Goal: Task Accomplishment & Management: Manage account settings

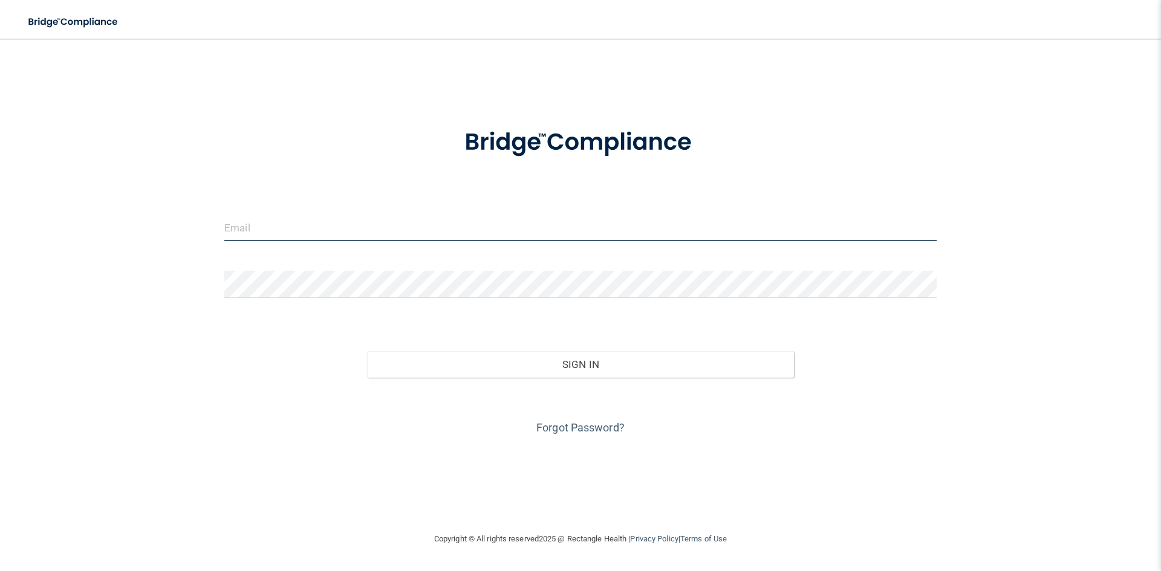
click at [348, 227] on input "email" at bounding box center [580, 227] width 712 height 27
type input "[PERSON_NAME][EMAIL_ADDRESS][DOMAIN_NAME]"
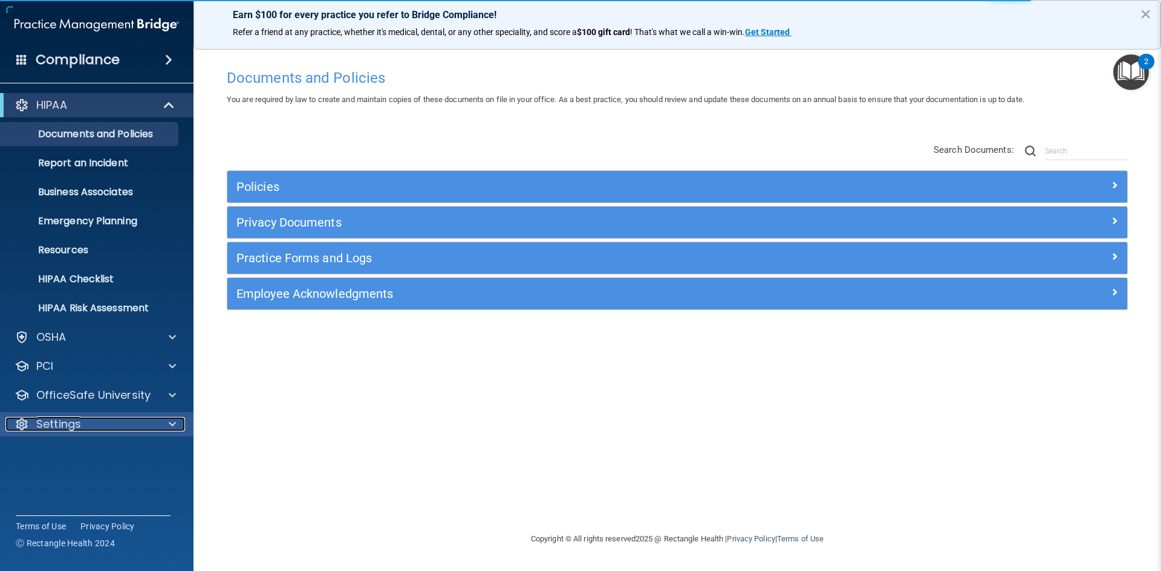
click at [21, 427] on div at bounding box center [22, 424] width 15 height 15
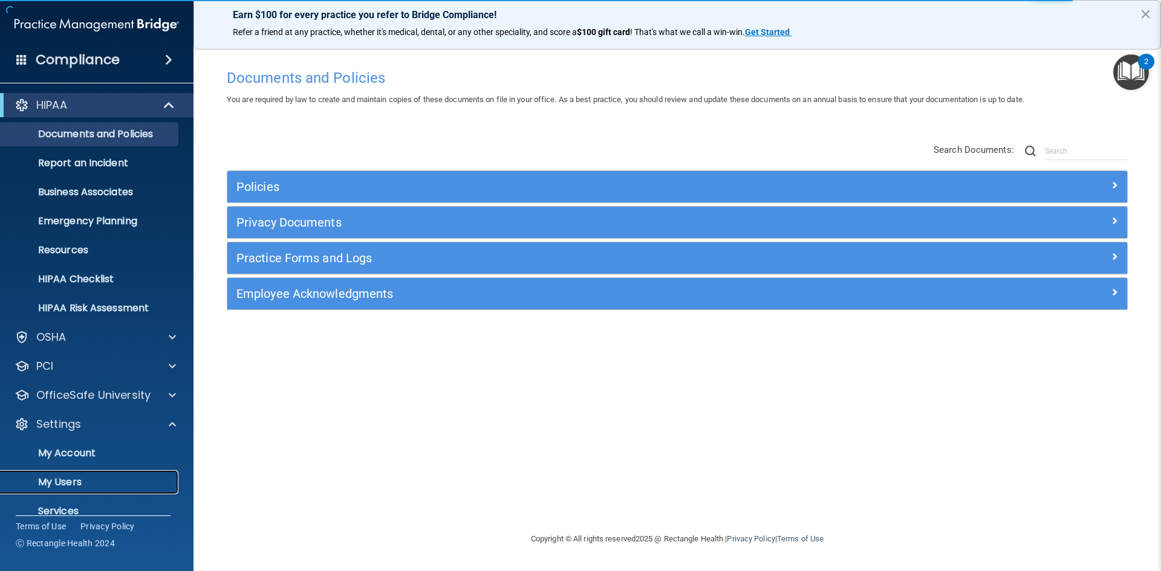
click at [54, 482] on p "My Users" at bounding box center [90, 483] width 165 height 12
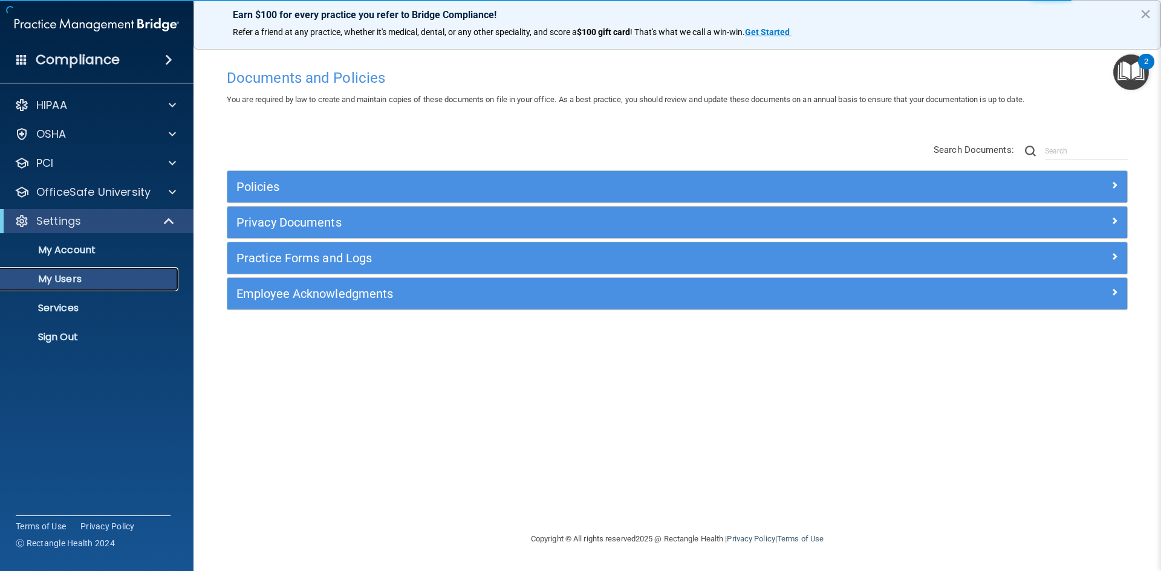
click at [59, 275] on p "My Users" at bounding box center [90, 279] width 165 height 12
select select "20"
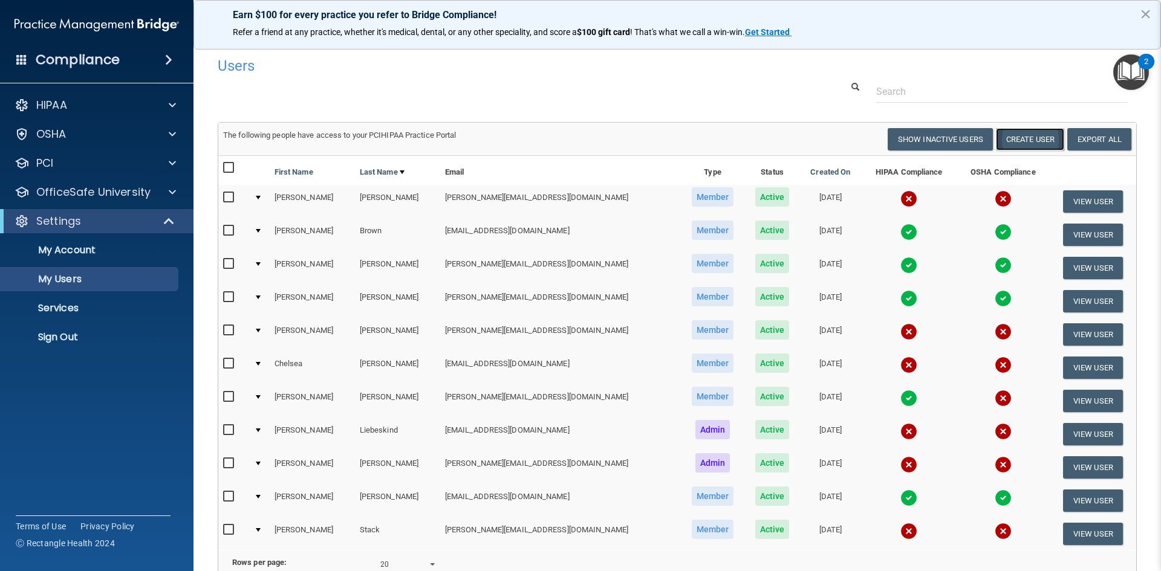
click at [1030, 137] on button "Create User" at bounding box center [1030, 139] width 68 height 22
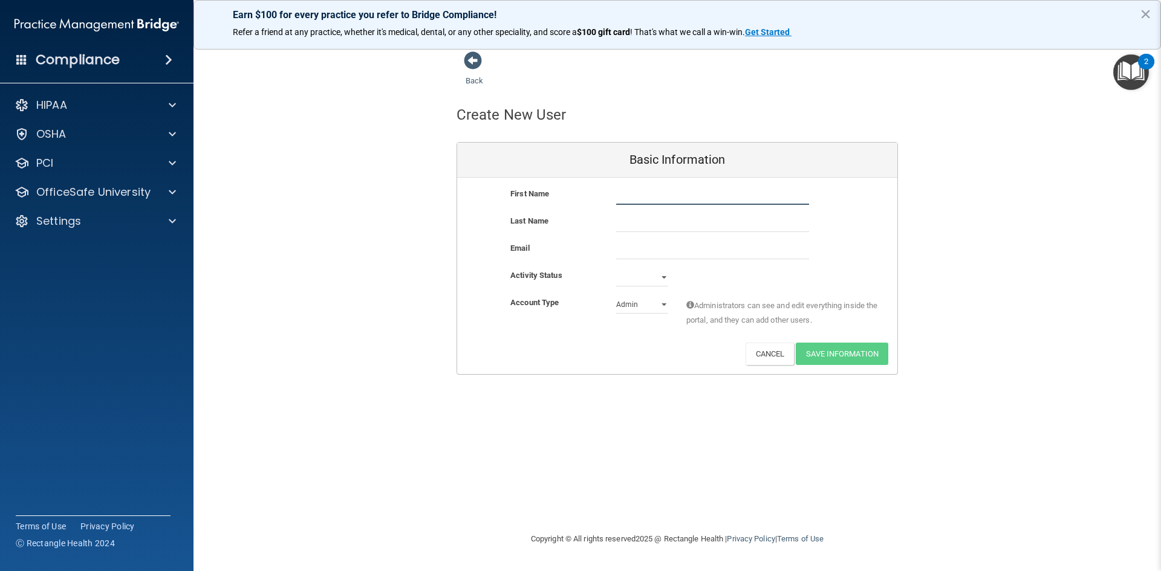
click at [624, 194] on input "text" at bounding box center [712, 196] width 193 height 18
type input "Kelly"
type input "Keating"
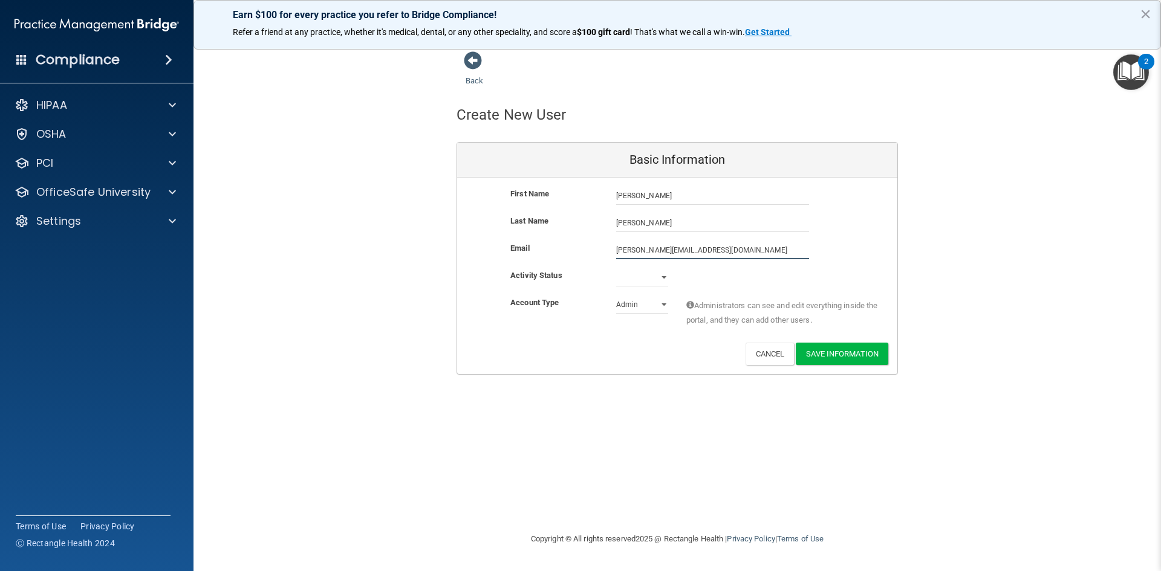
type input "Kelly@mhtwi.com"
click at [636, 277] on select "Active Inactive" at bounding box center [642, 277] width 52 height 18
select select "active"
click at [616, 268] on select "Active Inactive" at bounding box center [642, 277] width 52 height 18
click at [647, 304] on select "Admin Member" at bounding box center [642, 305] width 52 height 18
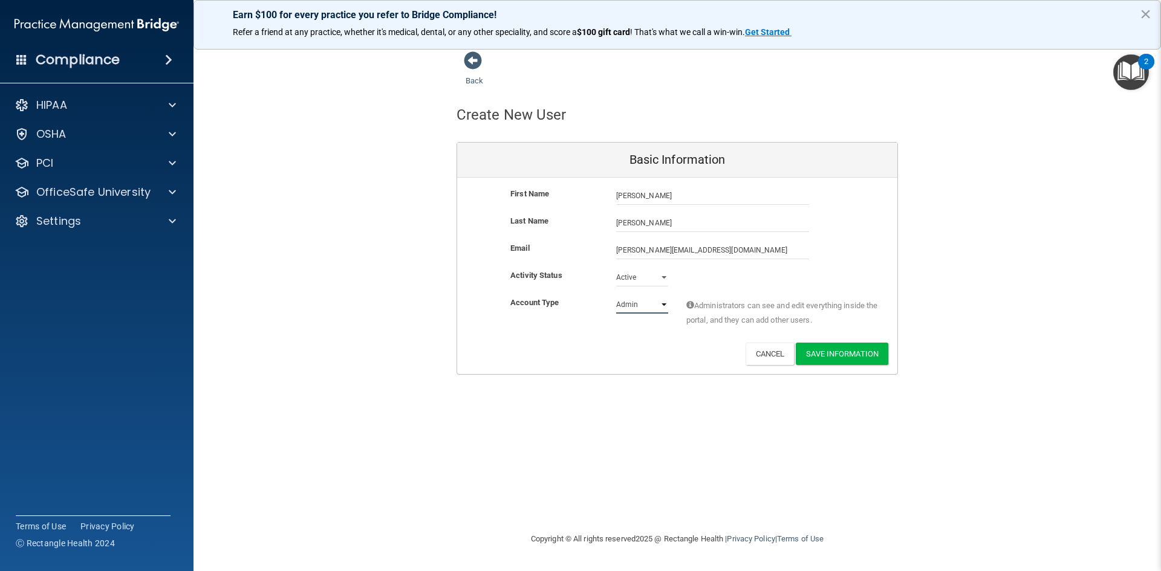
select select "practice_member"
click at [616, 296] on select "Admin Member" at bounding box center [642, 305] width 52 height 18
click at [844, 354] on button "Save Information" at bounding box center [842, 354] width 93 height 22
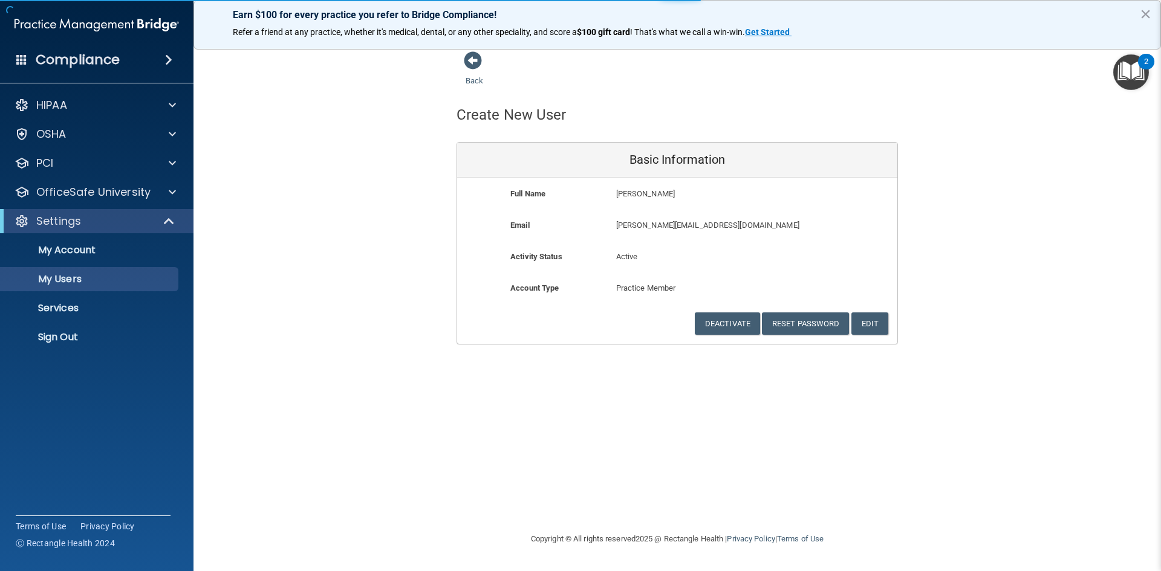
select select "20"
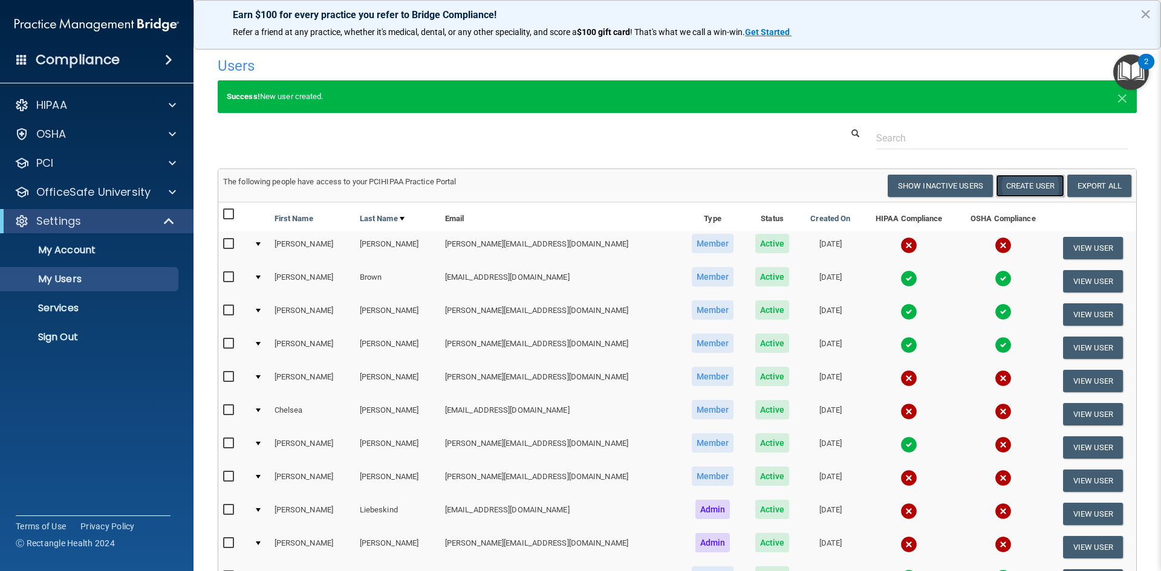
click at [1032, 189] on button "Create User" at bounding box center [1030, 186] width 68 height 22
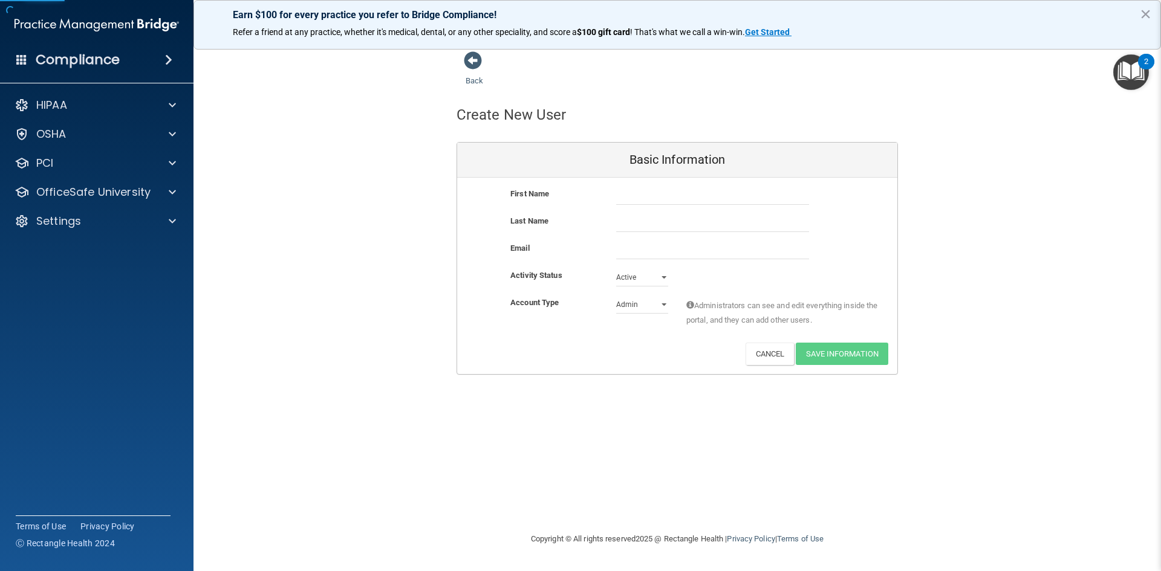
click at [636, 186] on div "First Name Last Name Email Activity Status Active Active Inactive Account Type …" at bounding box center [677, 276] width 440 height 197
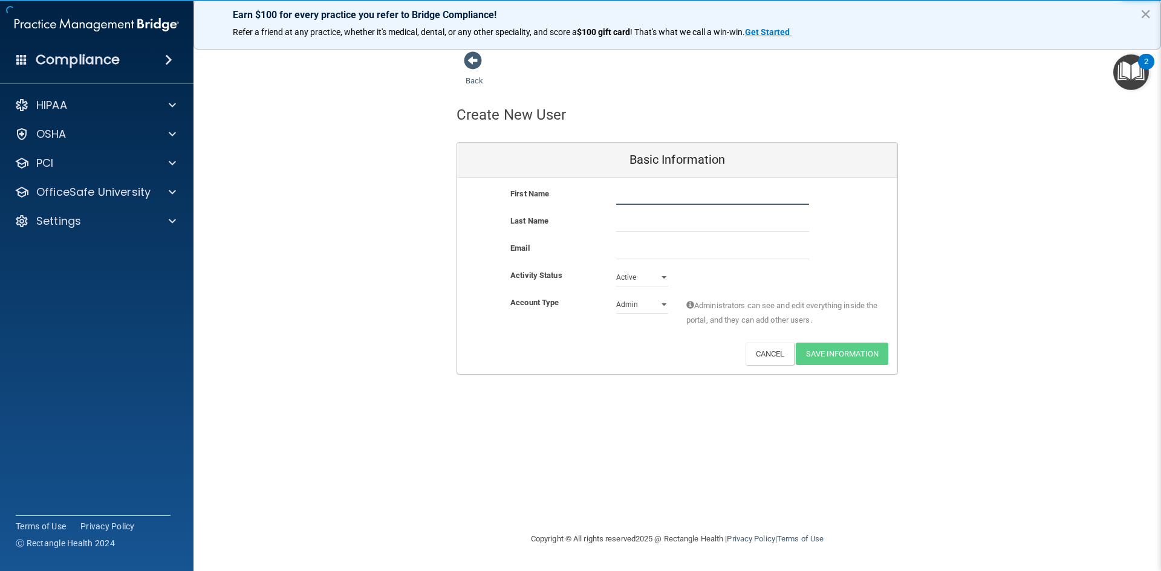
click at [641, 192] on input "text" at bounding box center [712, 196] width 193 height 18
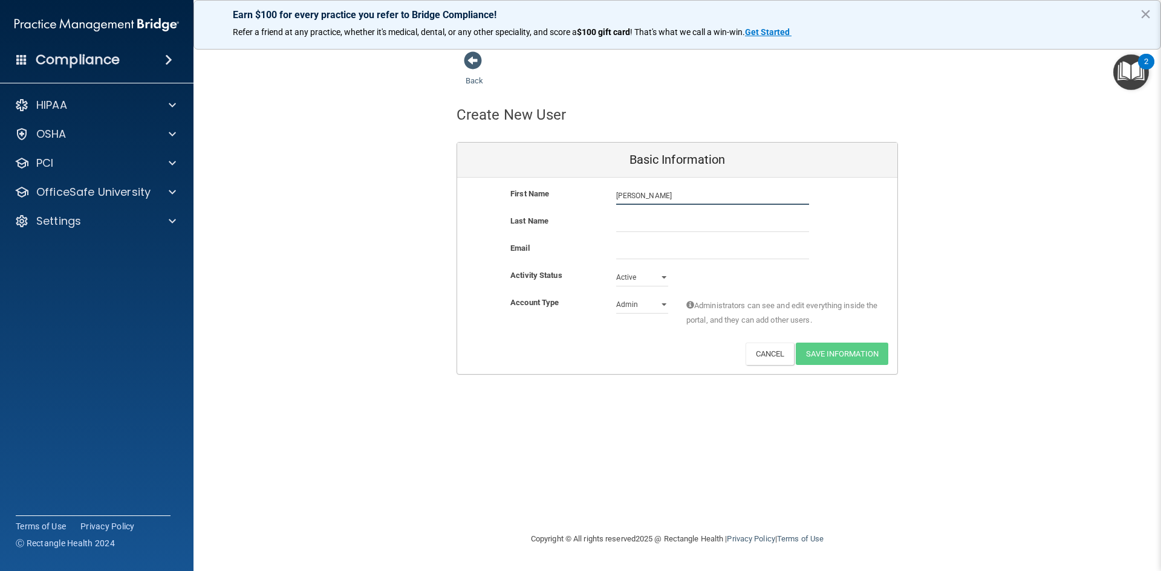
type input "Krista"
type input "Lukes"
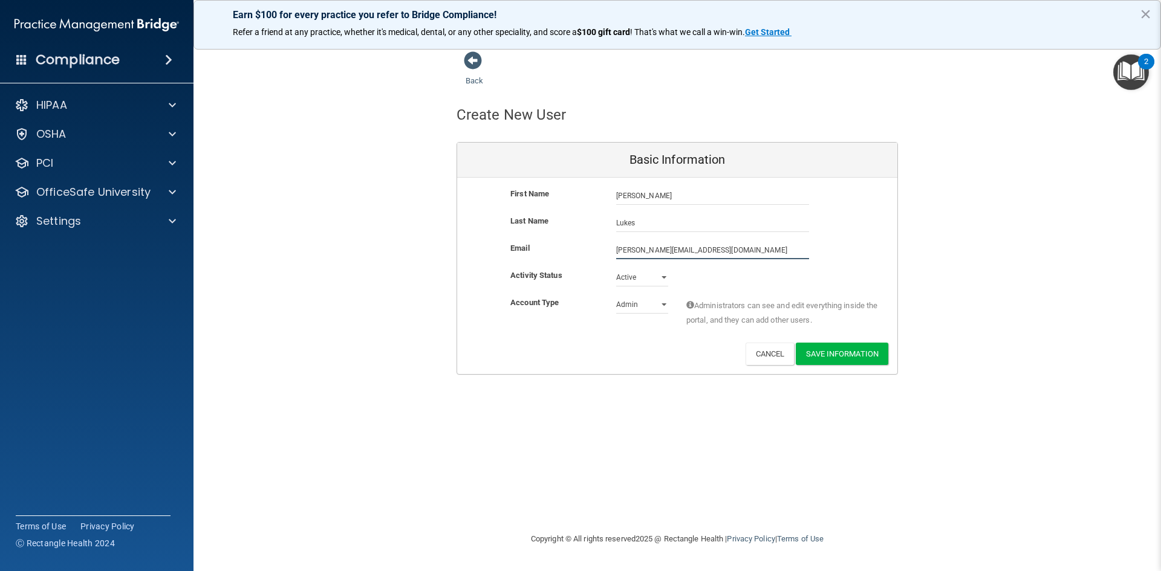
type input "Krista@mhtwi.com"
click at [640, 299] on select "Admin Member" at bounding box center [642, 305] width 52 height 18
select select "practice_member"
click at [616, 296] on select "Admin Member" at bounding box center [642, 305] width 52 height 18
click at [813, 348] on button "Save Information" at bounding box center [842, 354] width 93 height 22
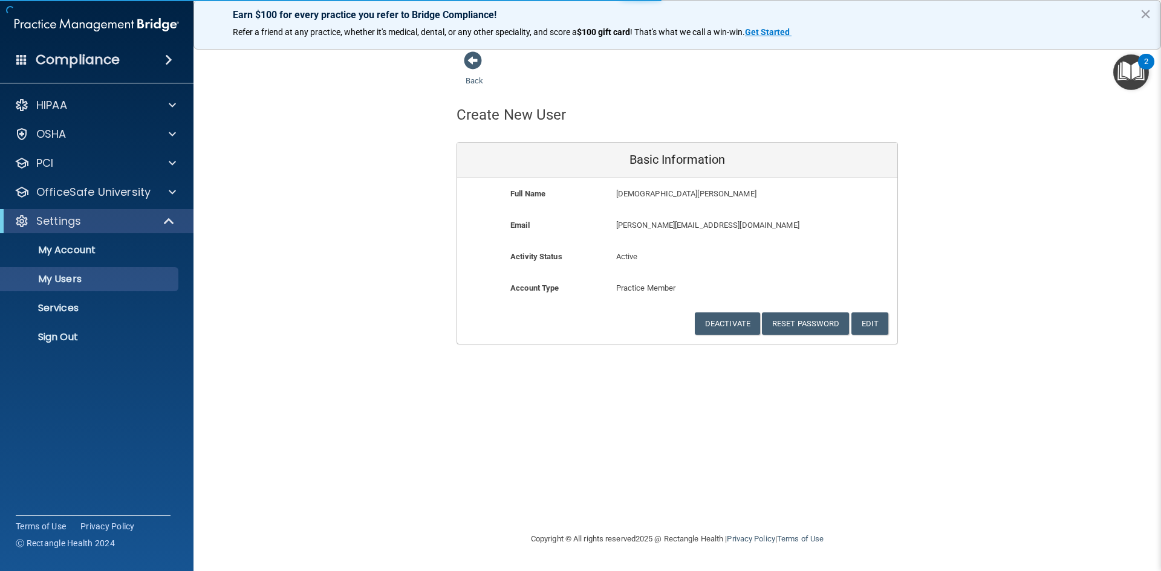
select select "20"
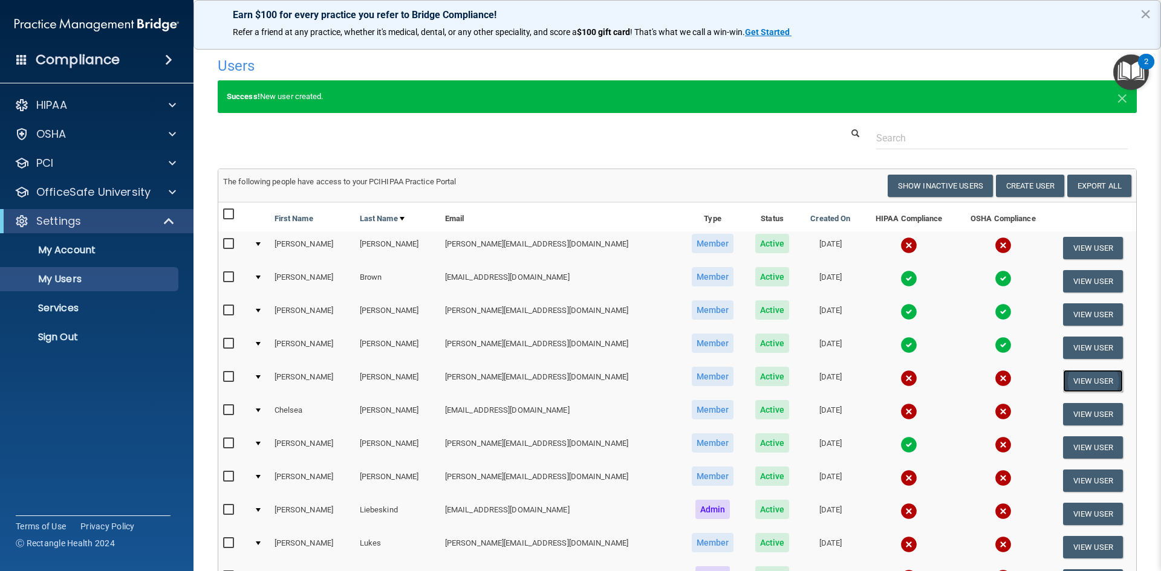
click at [1084, 377] on button "View User" at bounding box center [1093, 381] width 60 height 22
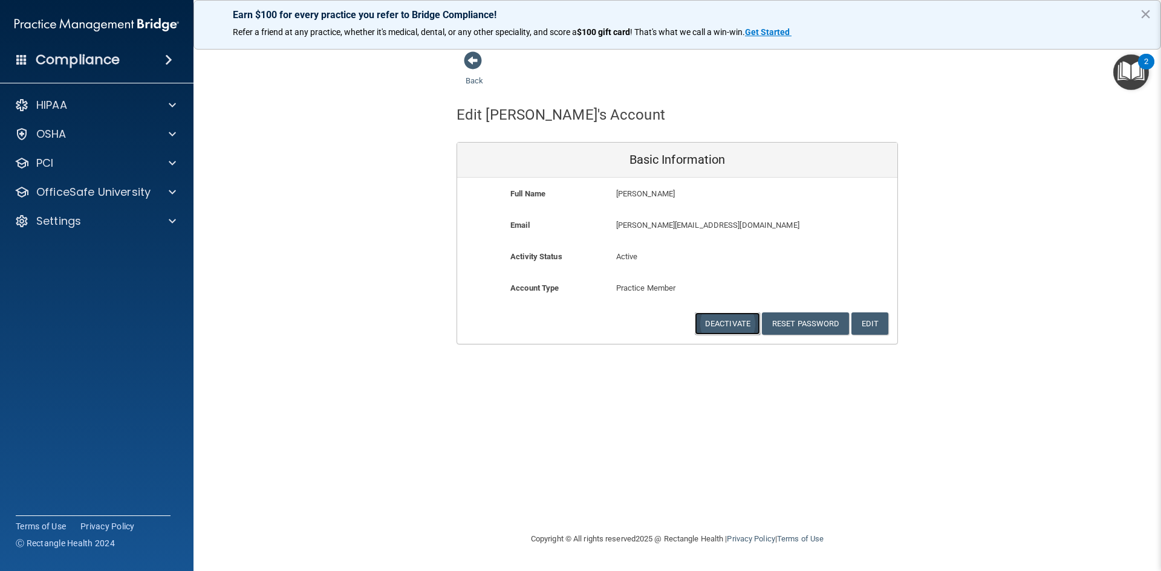
click at [709, 322] on button "Deactivate" at bounding box center [727, 324] width 65 height 22
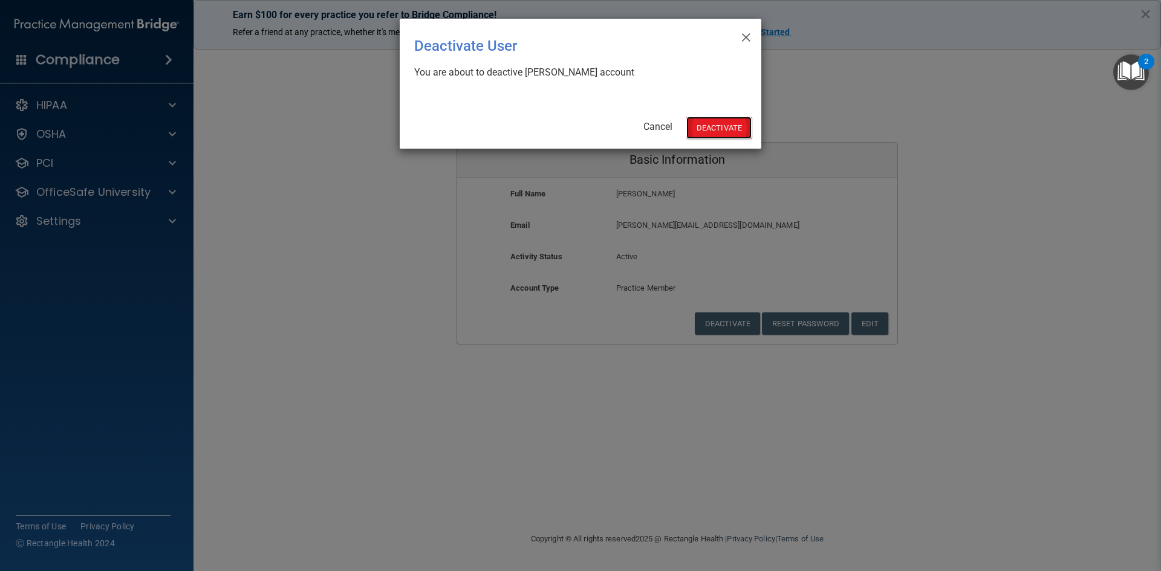
click at [706, 126] on button "Deactivate" at bounding box center [718, 128] width 65 height 22
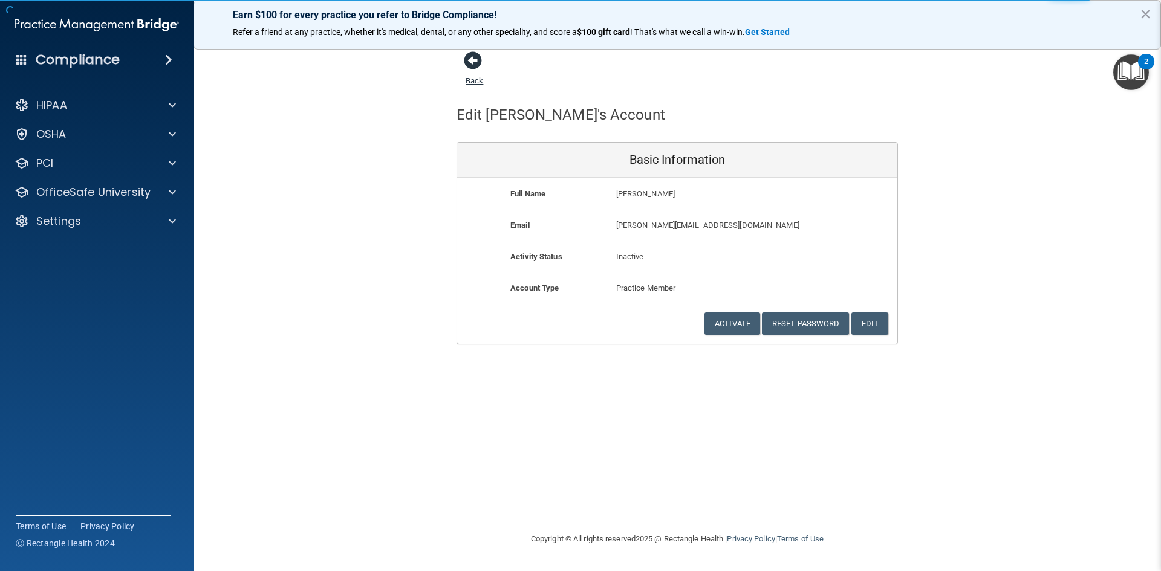
click at [473, 60] on span at bounding box center [473, 60] width 18 height 18
click at [472, 60] on span at bounding box center [473, 60] width 18 height 18
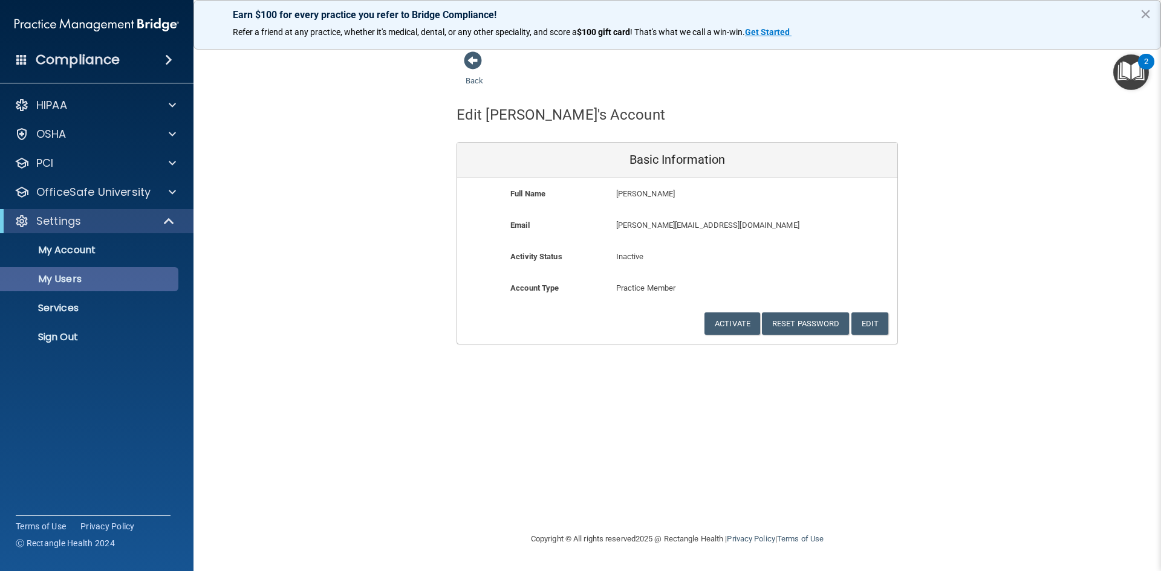
select select "20"
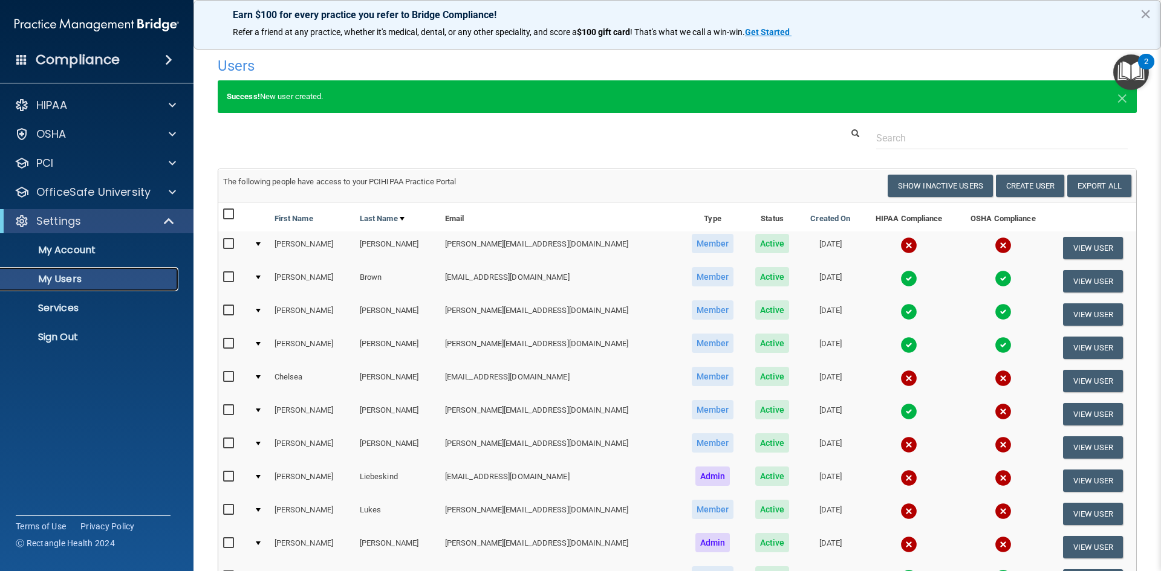
click at [49, 281] on p "My Users" at bounding box center [90, 279] width 165 height 12
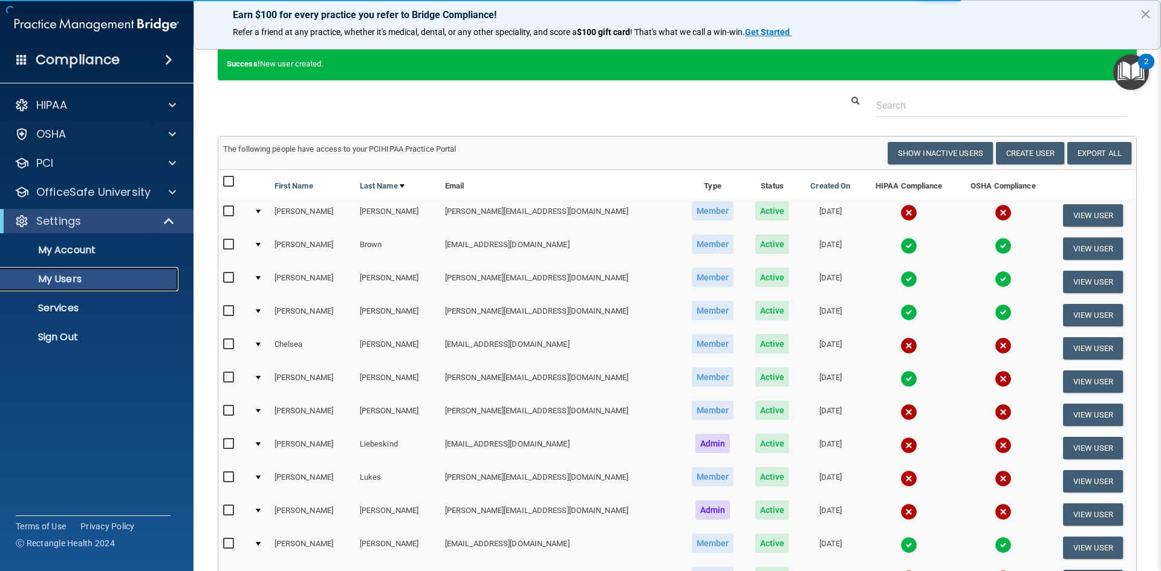
scroll to position [60, 0]
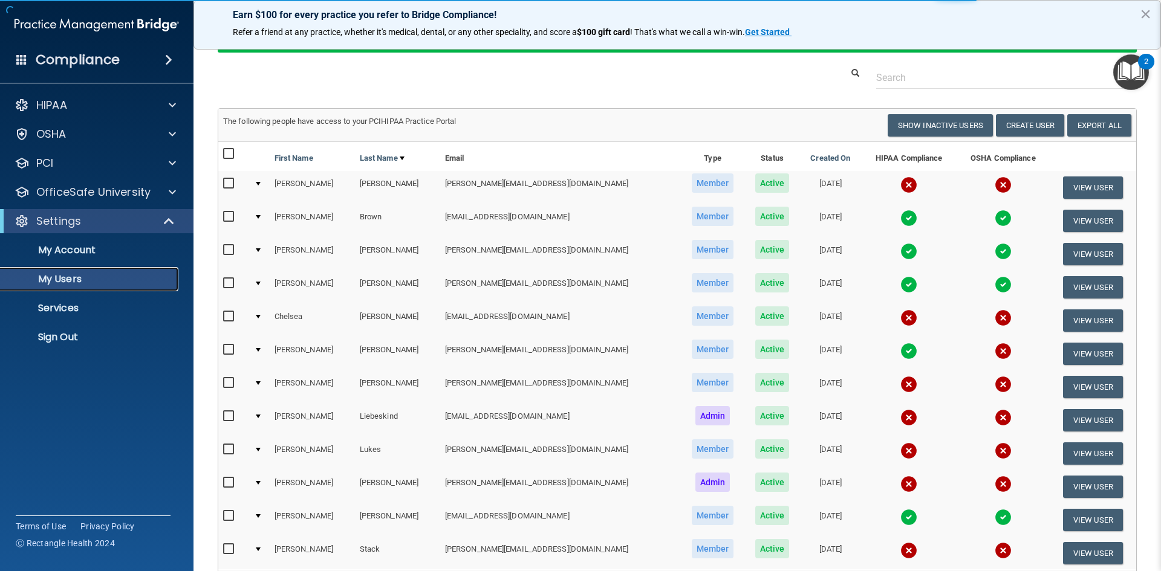
select select "20"
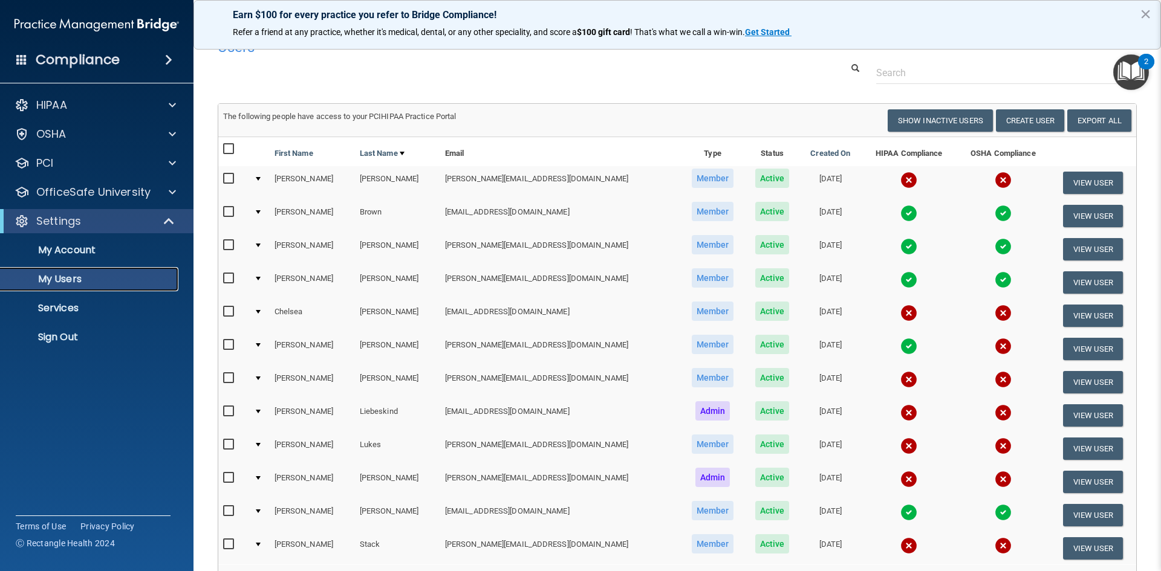
scroll to position [0, 0]
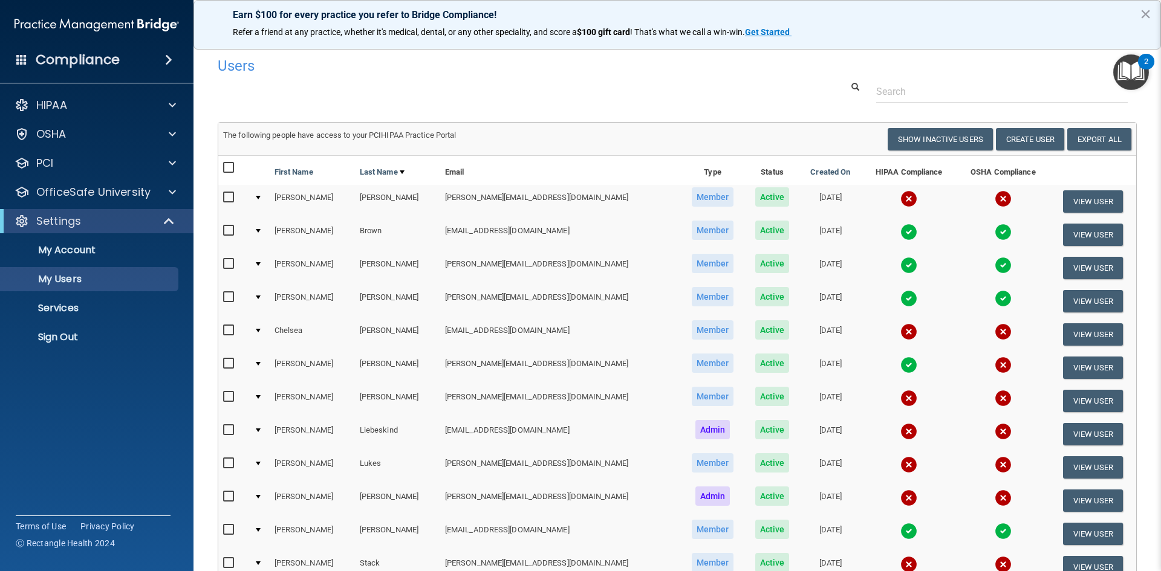
click at [900, 298] on img at bounding box center [908, 298] width 17 height 17
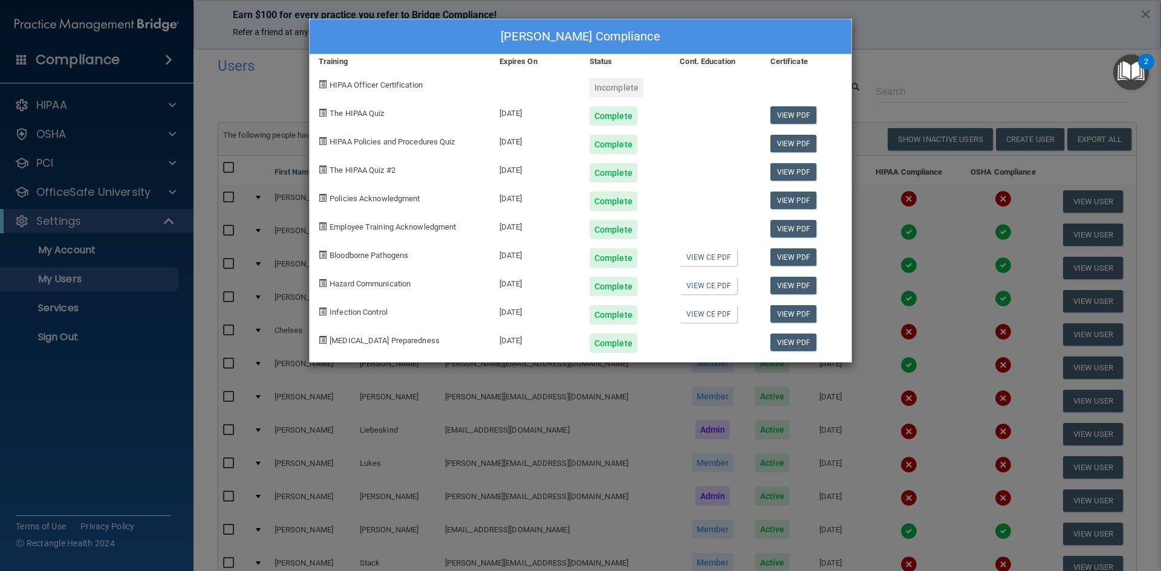
click at [953, 69] on div "Mary Coons's Compliance Training Expires On Status Cont. Education Certificate …" at bounding box center [580, 285] width 1161 height 571
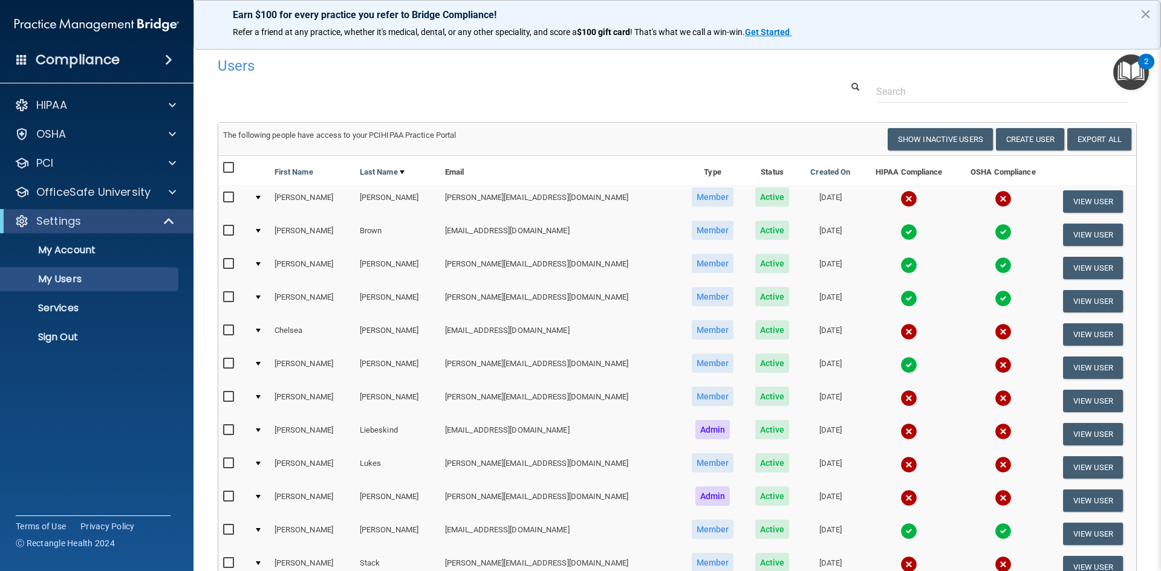
click at [900, 326] on img at bounding box center [908, 332] width 17 height 17
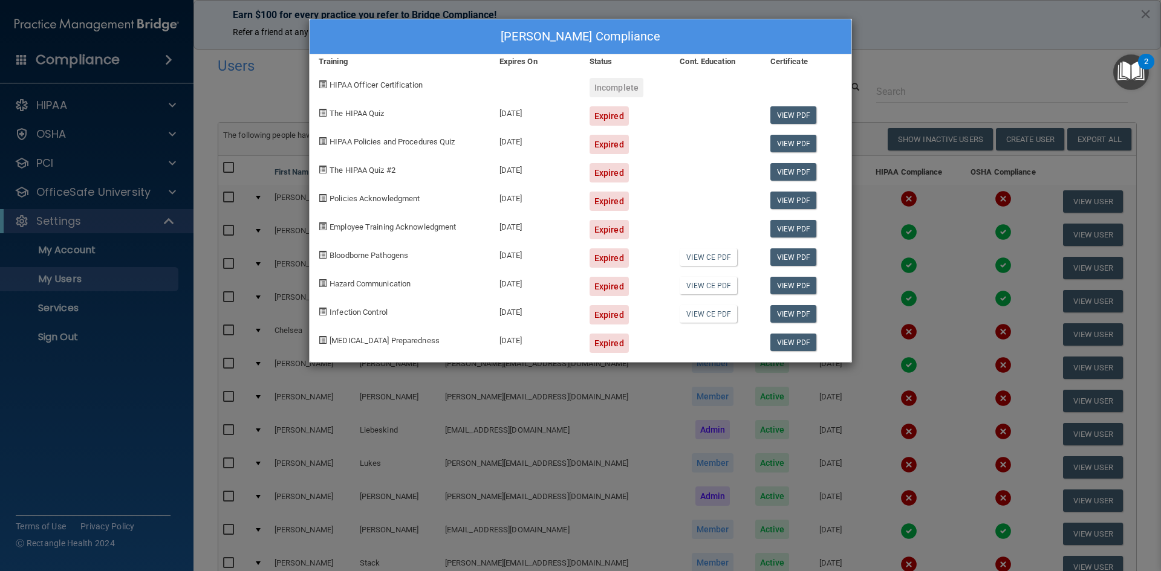
click at [922, 44] on div "Chelsea Hartmann's Compliance Training Expires On Status Cont. Education Certif…" at bounding box center [580, 285] width 1161 height 571
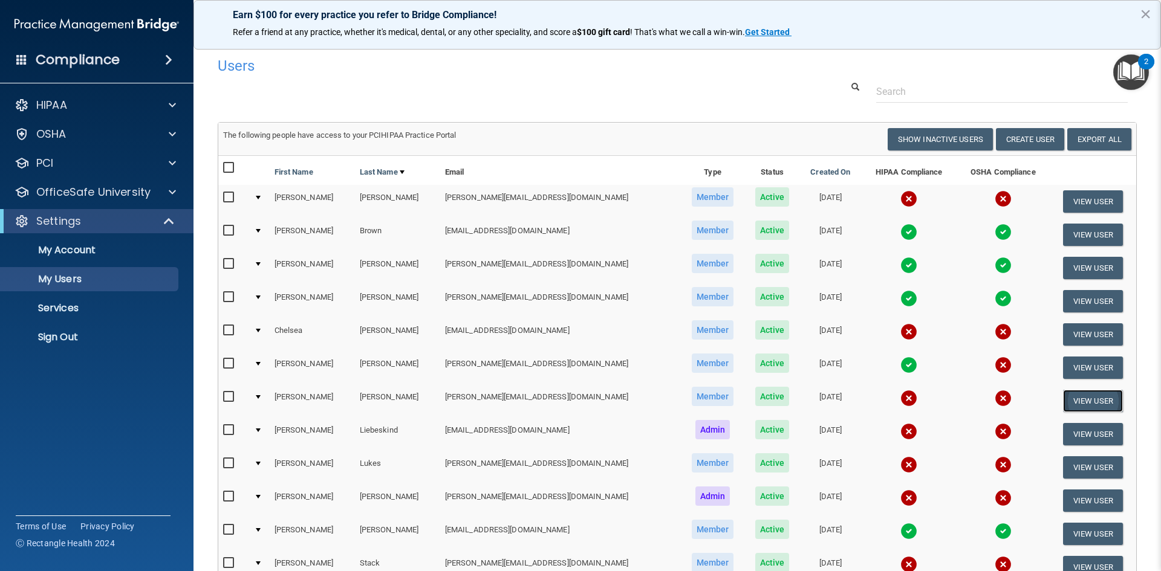
click at [1064, 399] on button "View User" at bounding box center [1093, 401] width 60 height 22
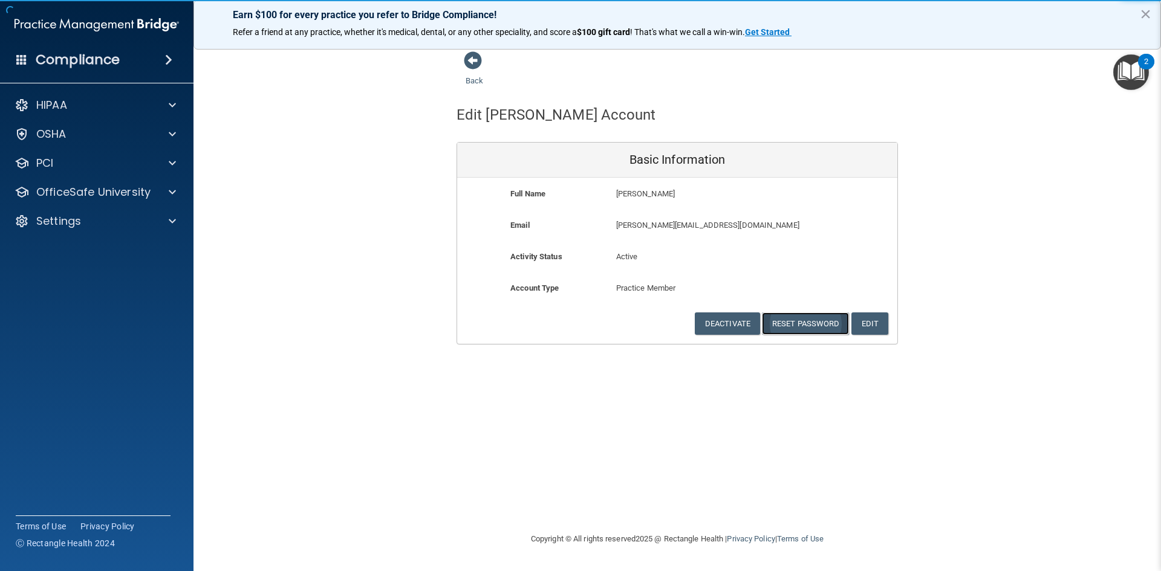
click at [806, 329] on button "Reset Password" at bounding box center [805, 324] width 87 height 22
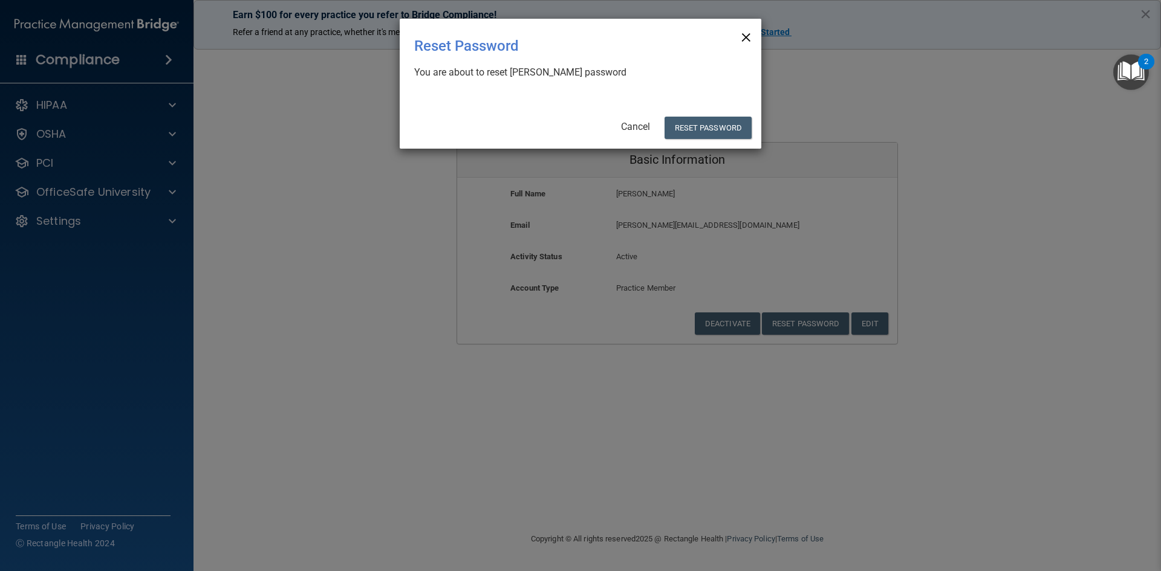
click at [742, 34] on span "×" at bounding box center [746, 36] width 11 height 24
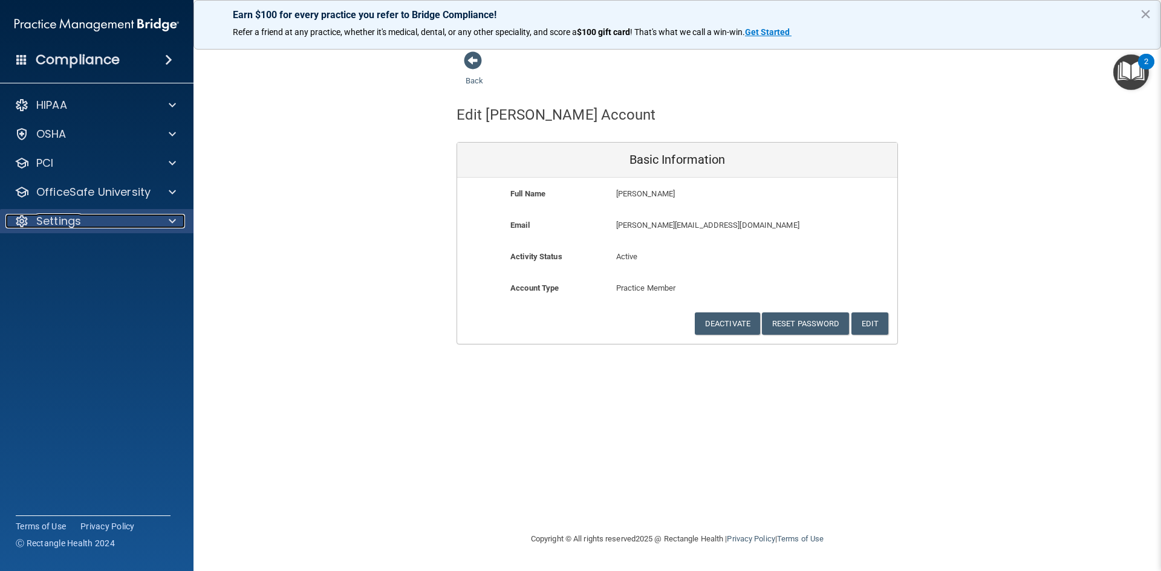
click at [53, 219] on p "Settings" at bounding box center [58, 221] width 45 height 15
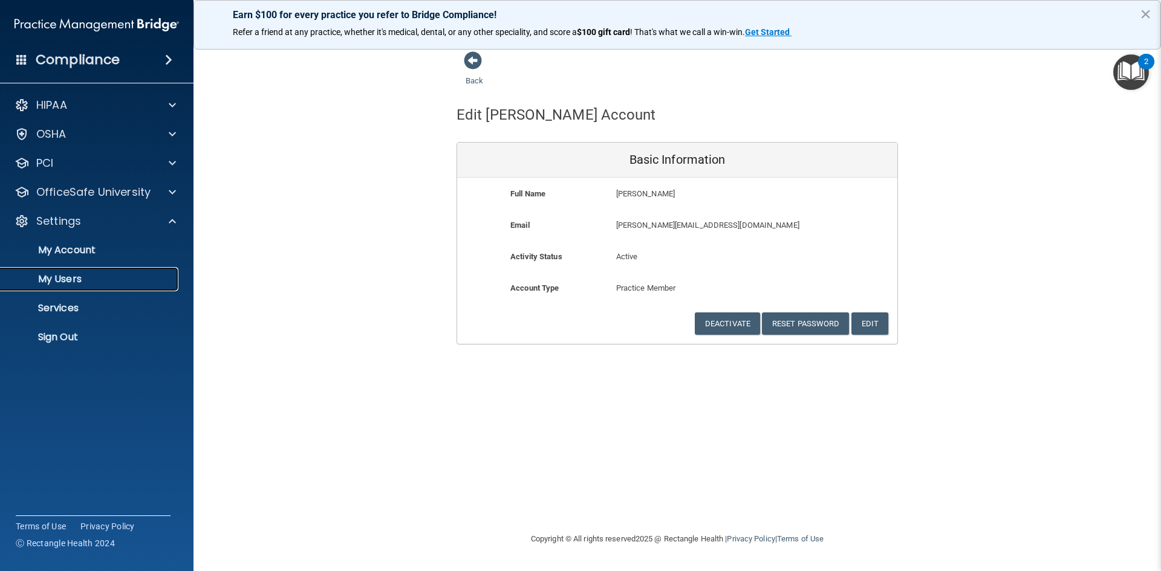
click at [55, 279] on p "My Users" at bounding box center [90, 279] width 165 height 12
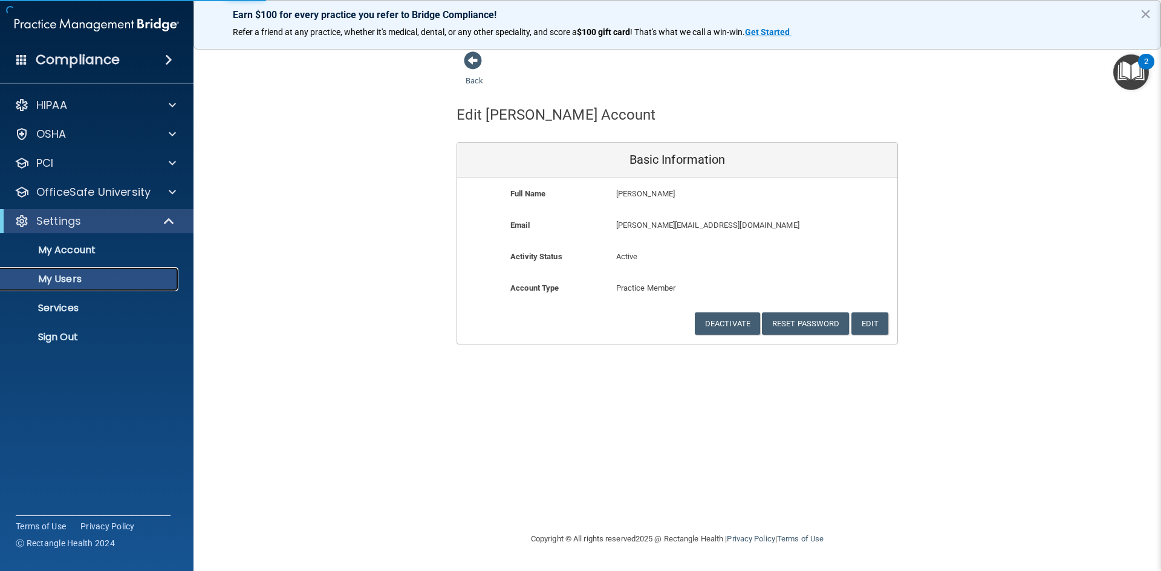
click at [55, 279] on p "My Users" at bounding box center [90, 279] width 165 height 12
select select "20"
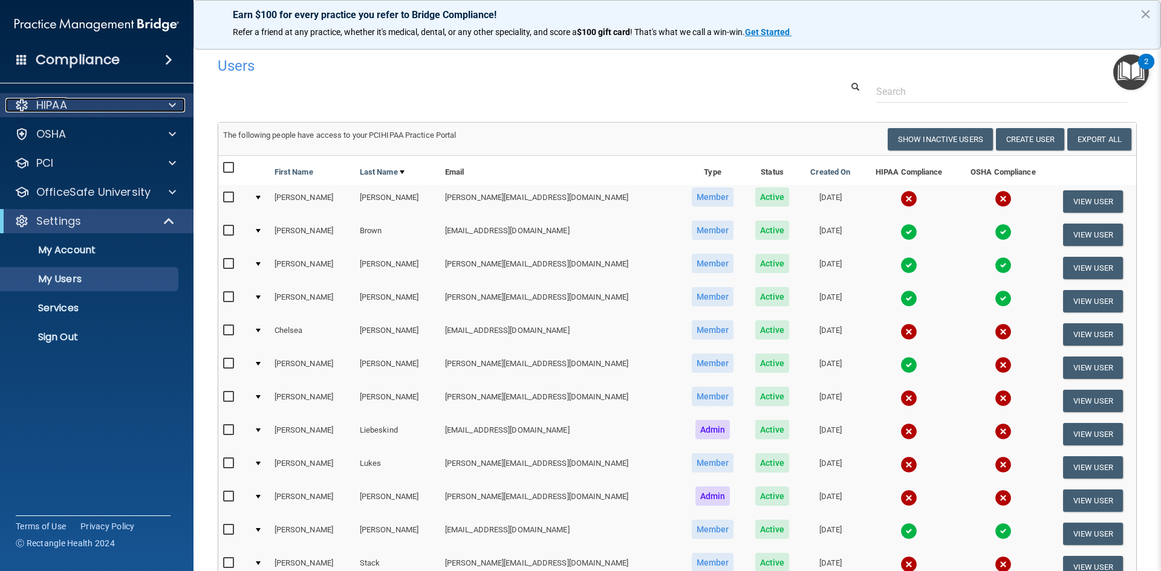
click at [173, 103] on span at bounding box center [172, 105] width 7 height 15
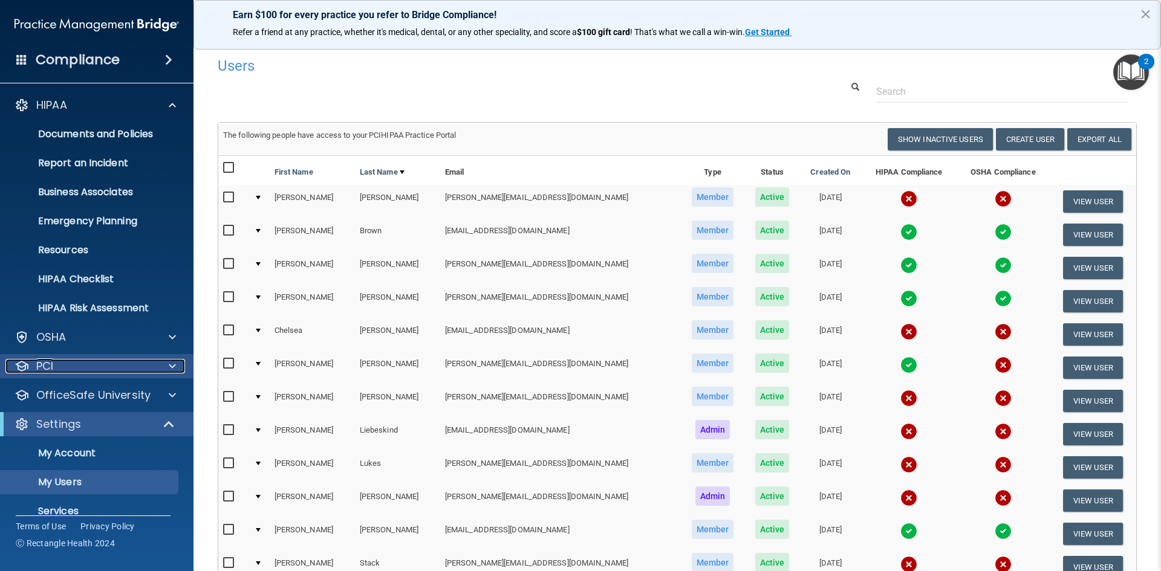
click at [57, 367] on div "PCI" at bounding box center [80, 366] width 150 height 15
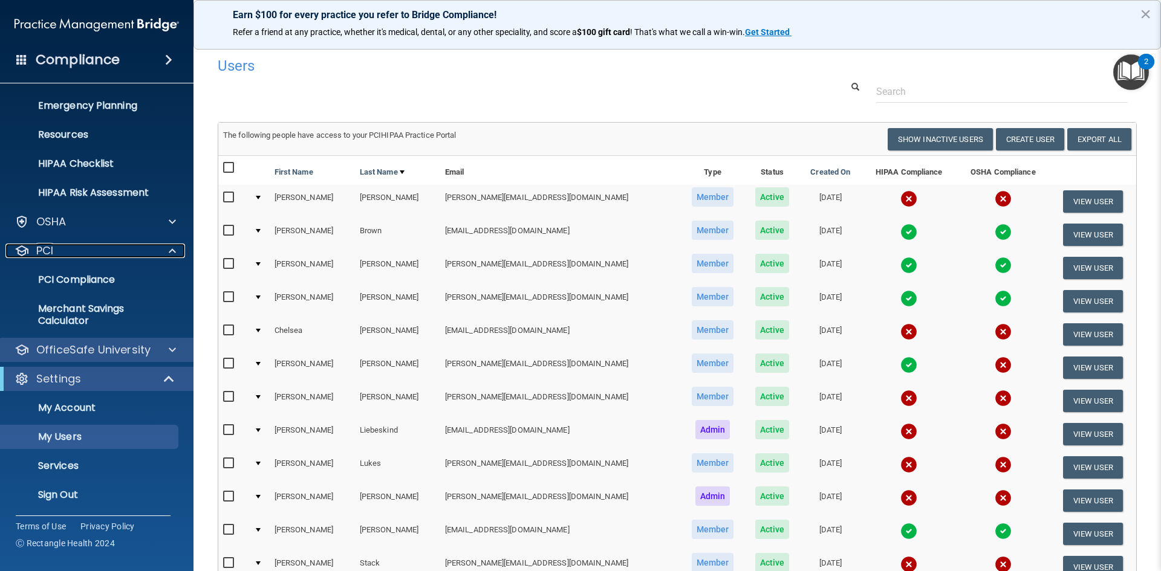
scroll to position [117, 0]
click at [71, 354] on p "OfficeSafe University" at bounding box center [93, 349] width 114 height 15
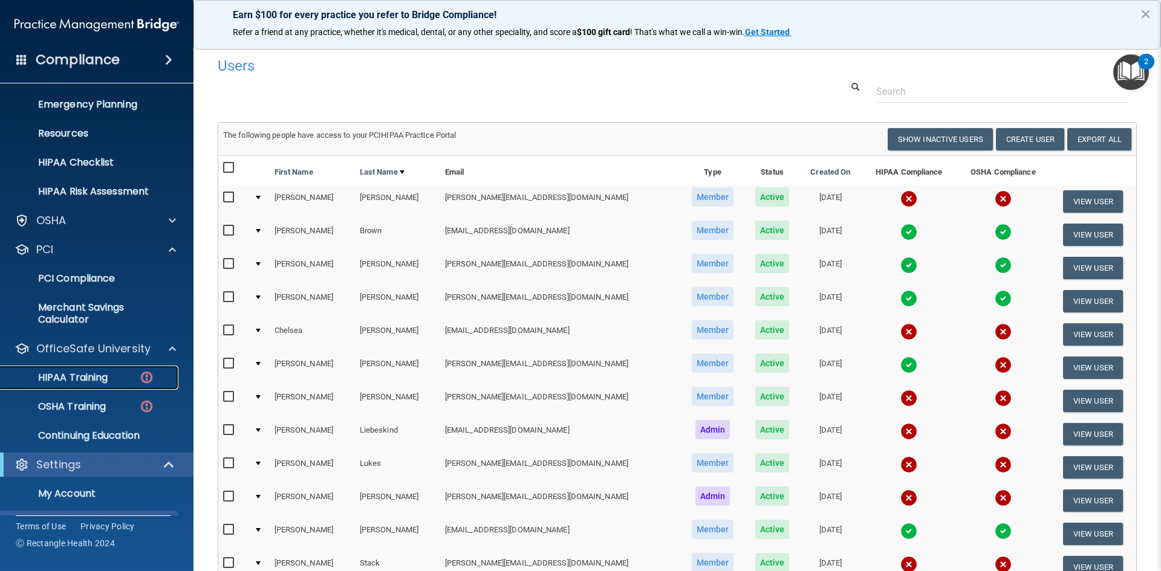
click at [100, 376] on p "HIPAA Training" at bounding box center [58, 378] width 100 height 12
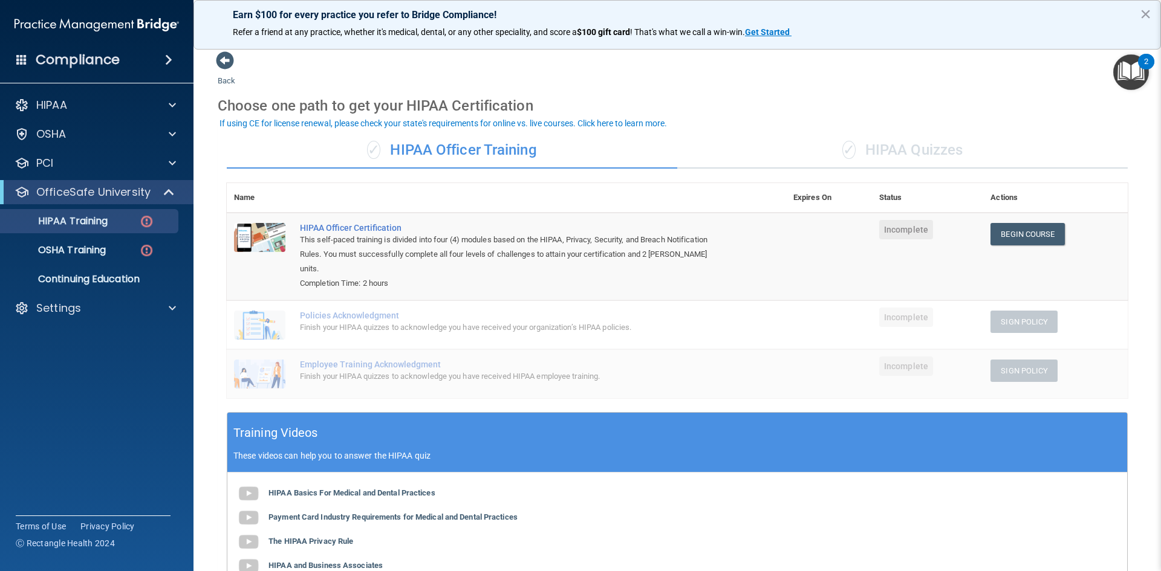
click at [862, 148] on div "✓ HIPAA Quizzes" at bounding box center [902, 150] width 451 height 36
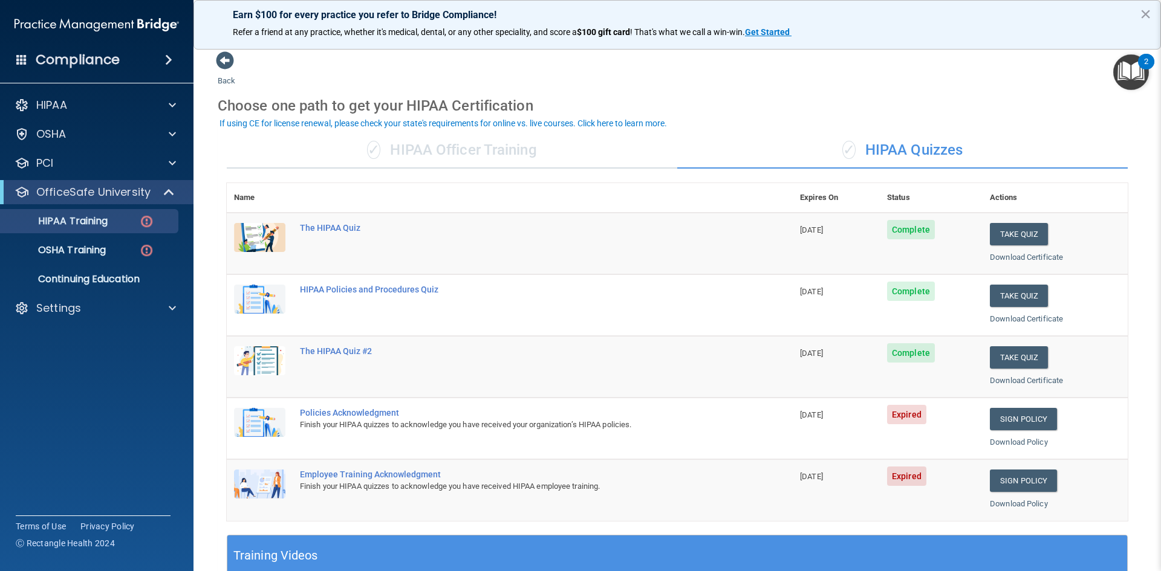
click at [512, 148] on div "✓ HIPAA Officer Training" at bounding box center [452, 150] width 451 height 36
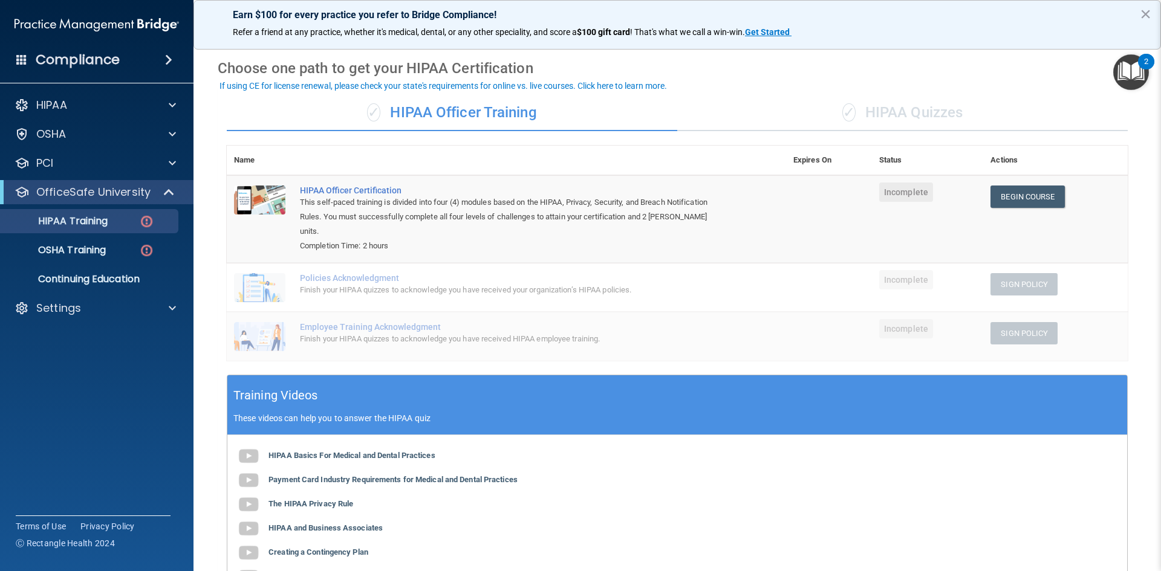
scroll to position [203, 0]
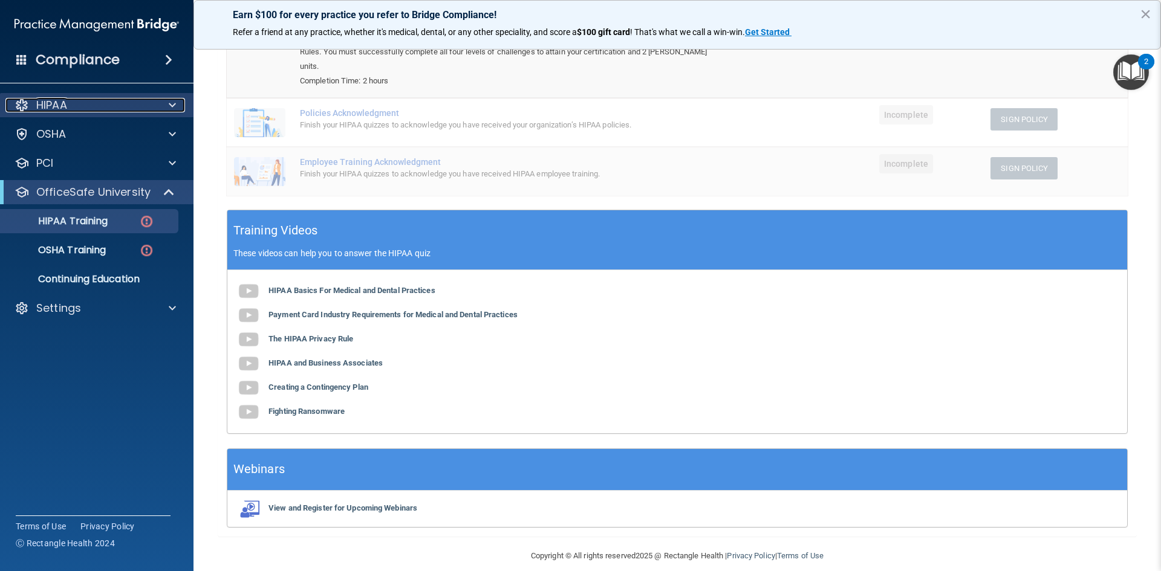
click at [91, 107] on div "HIPAA" at bounding box center [80, 105] width 150 height 15
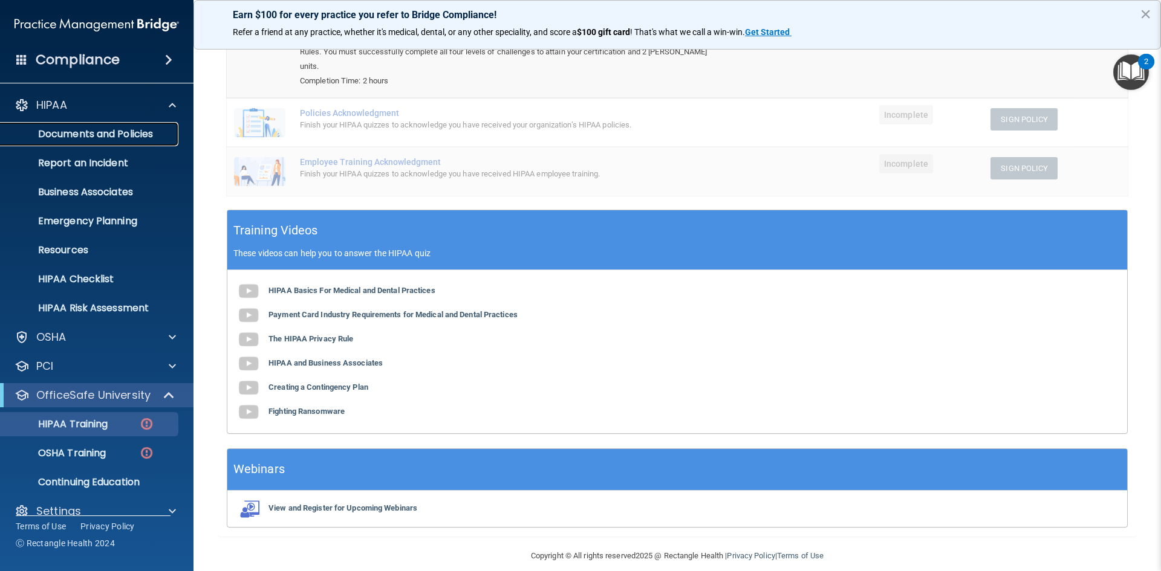
click at [94, 130] on p "Documents and Policies" at bounding box center [90, 134] width 165 height 12
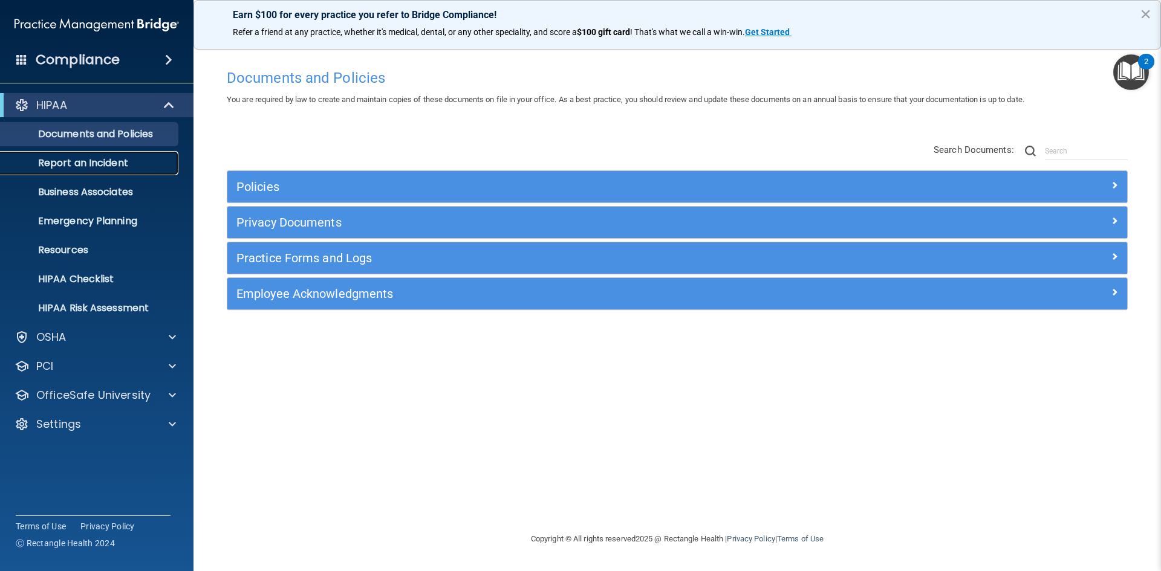
click at [76, 169] on p "Report an Incident" at bounding box center [90, 163] width 165 height 12
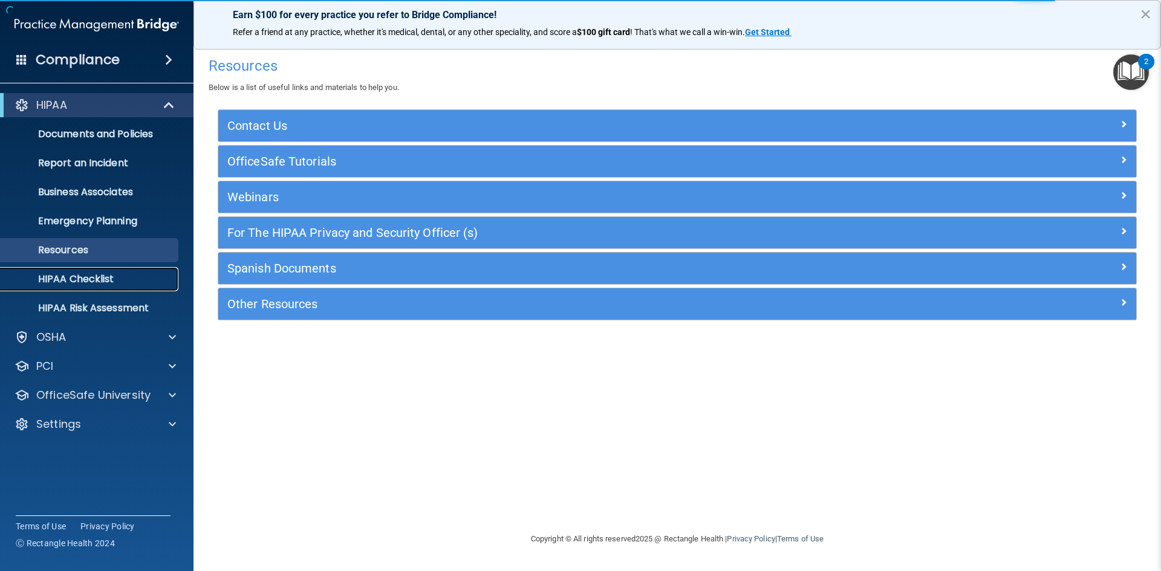
click at [74, 273] on p "HIPAA Checklist" at bounding box center [90, 279] width 165 height 12
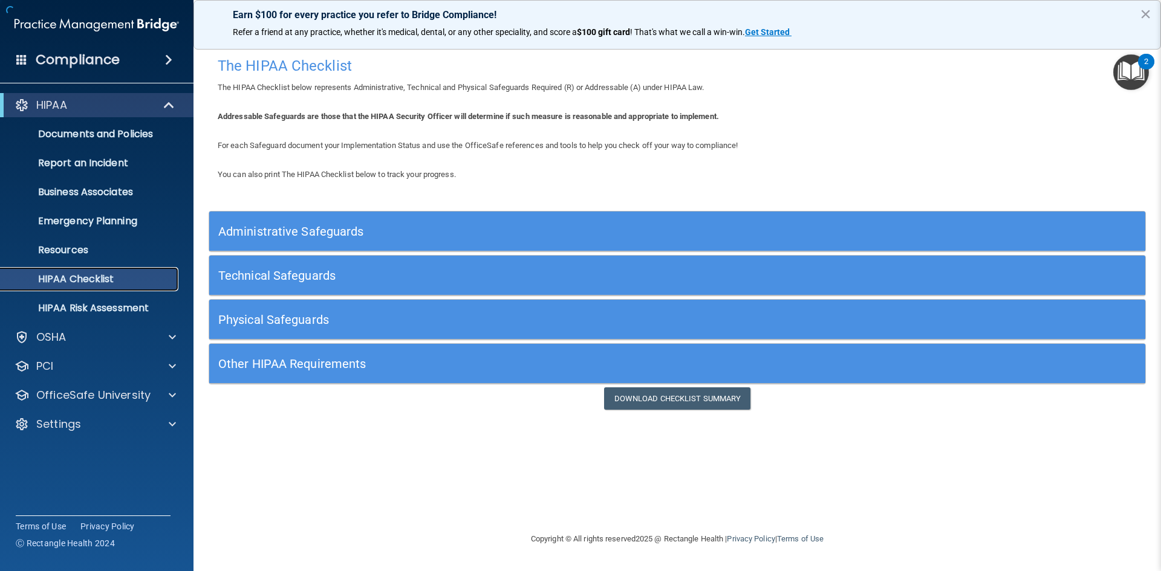
click at [74, 278] on p "HIPAA Checklist" at bounding box center [90, 279] width 165 height 12
click at [73, 305] on p "HIPAA Risk Assessment" at bounding box center [90, 308] width 165 height 12
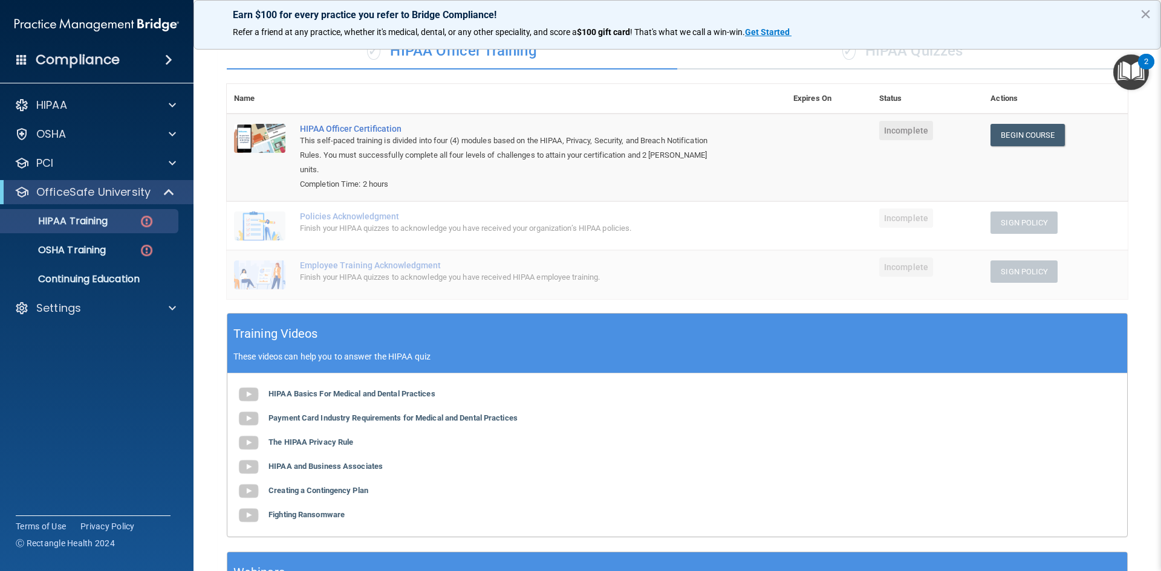
scroll to position [203, 0]
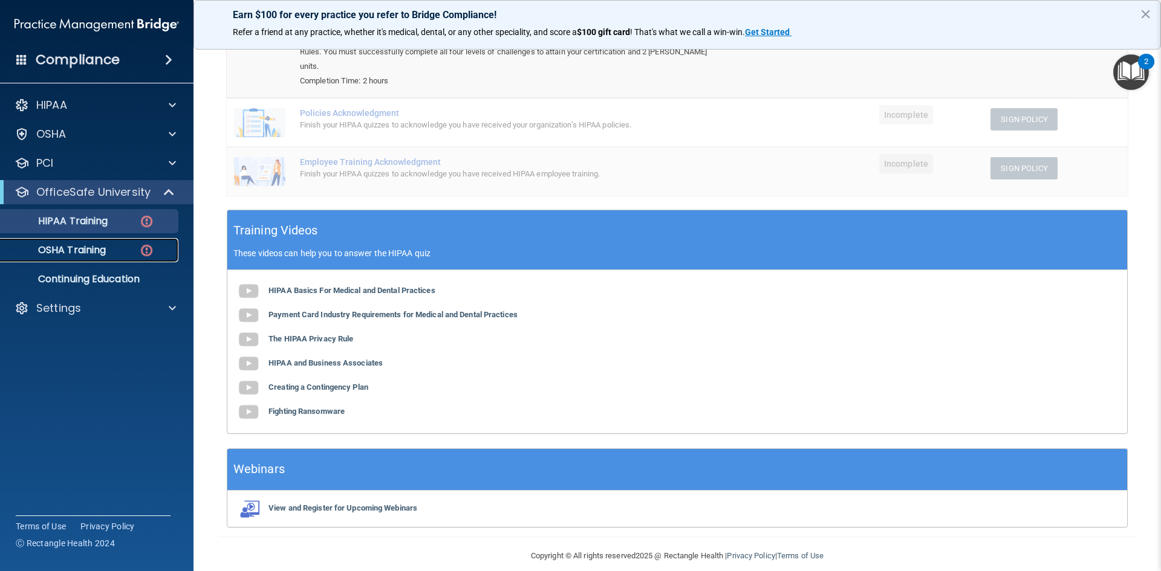
click at [90, 247] on p "OSHA Training" at bounding box center [57, 250] width 98 height 12
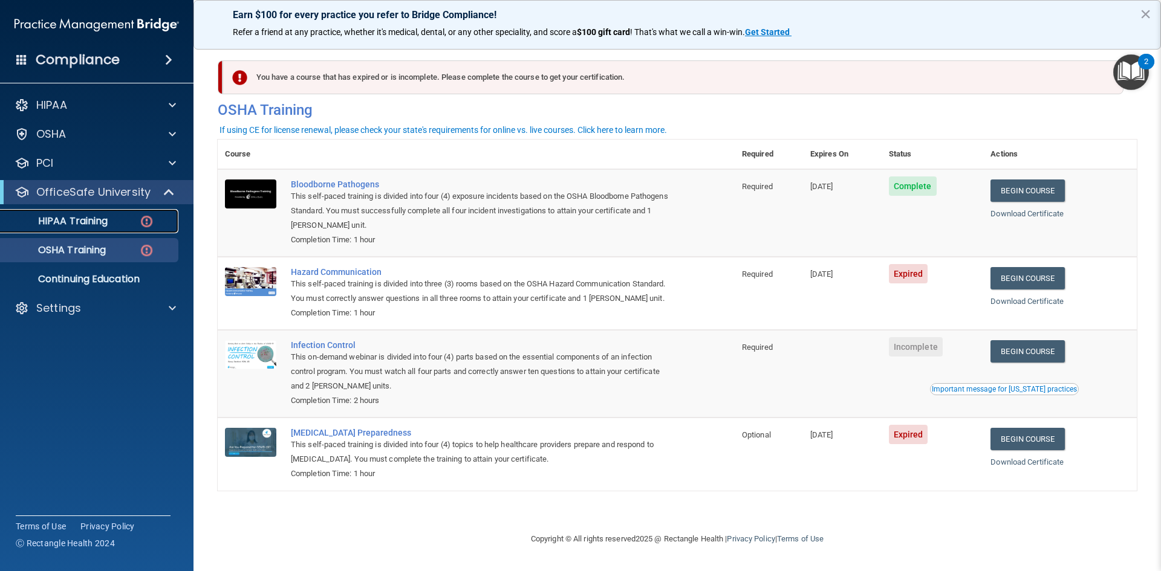
click at [104, 225] on p "HIPAA Training" at bounding box center [58, 221] width 100 height 12
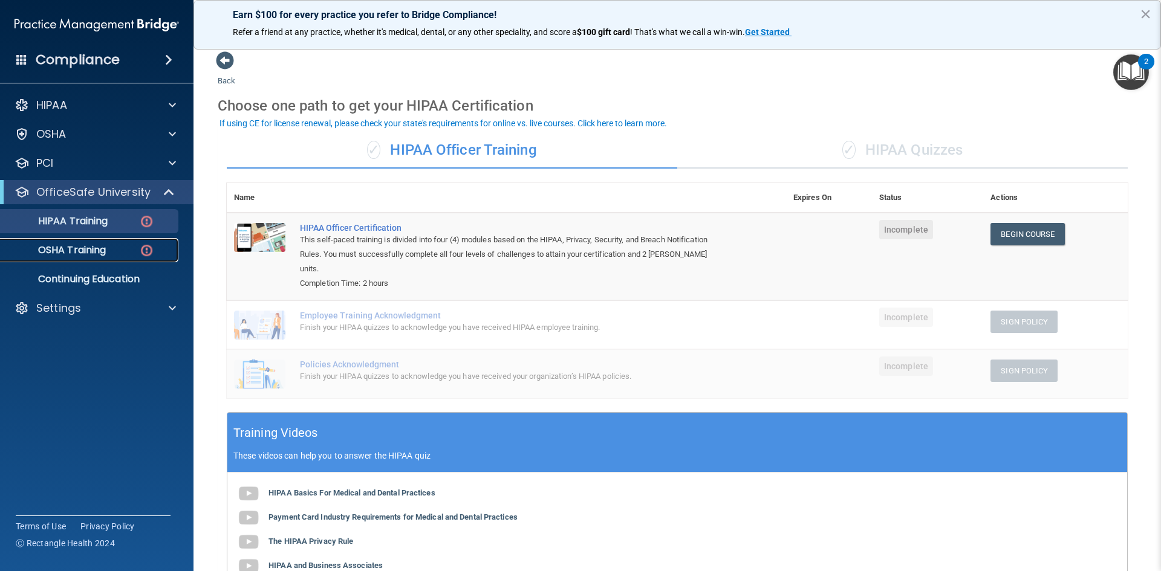
click at [78, 254] on p "OSHA Training" at bounding box center [57, 250] width 98 height 12
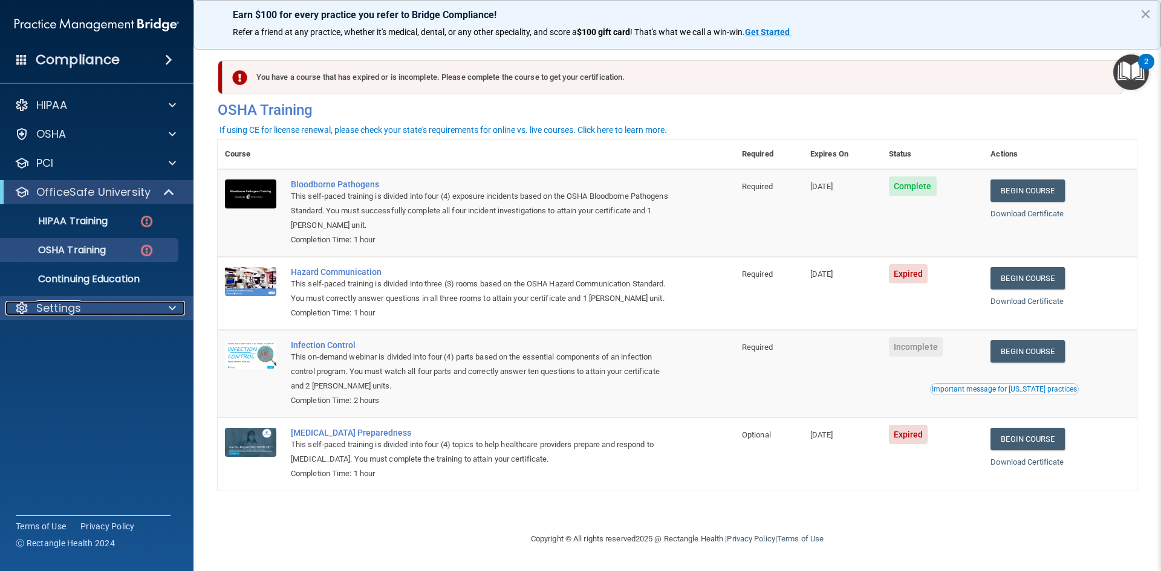
click at [70, 311] on p "Settings" at bounding box center [58, 308] width 45 height 15
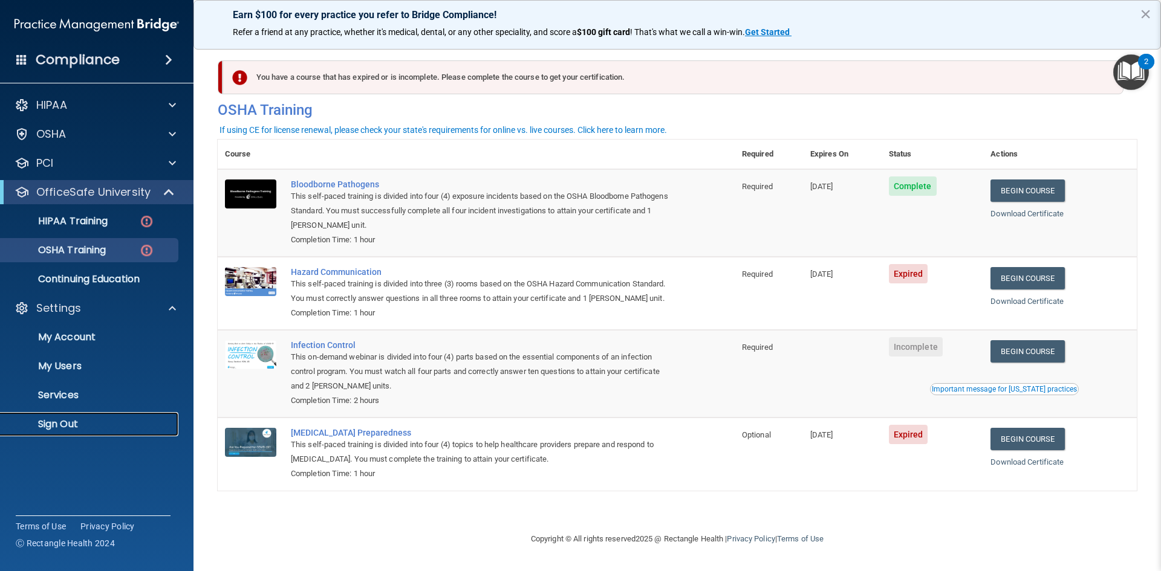
click at [82, 420] on p "Sign Out" at bounding box center [90, 424] width 165 height 12
